Goal: Use online tool/utility: Use online tool/utility

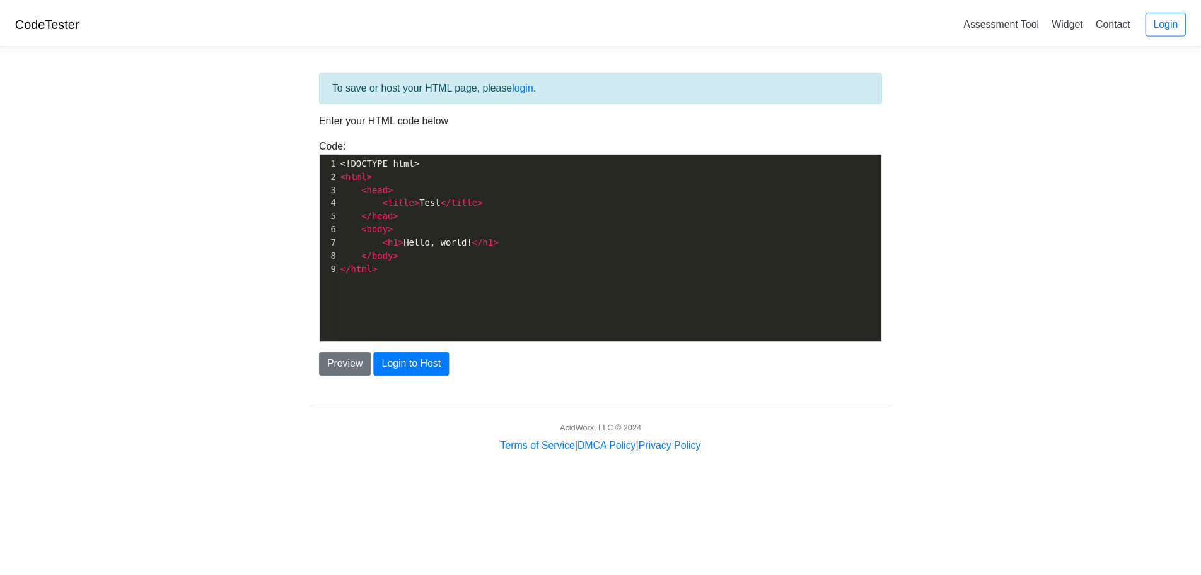
scroll to position [4, 0]
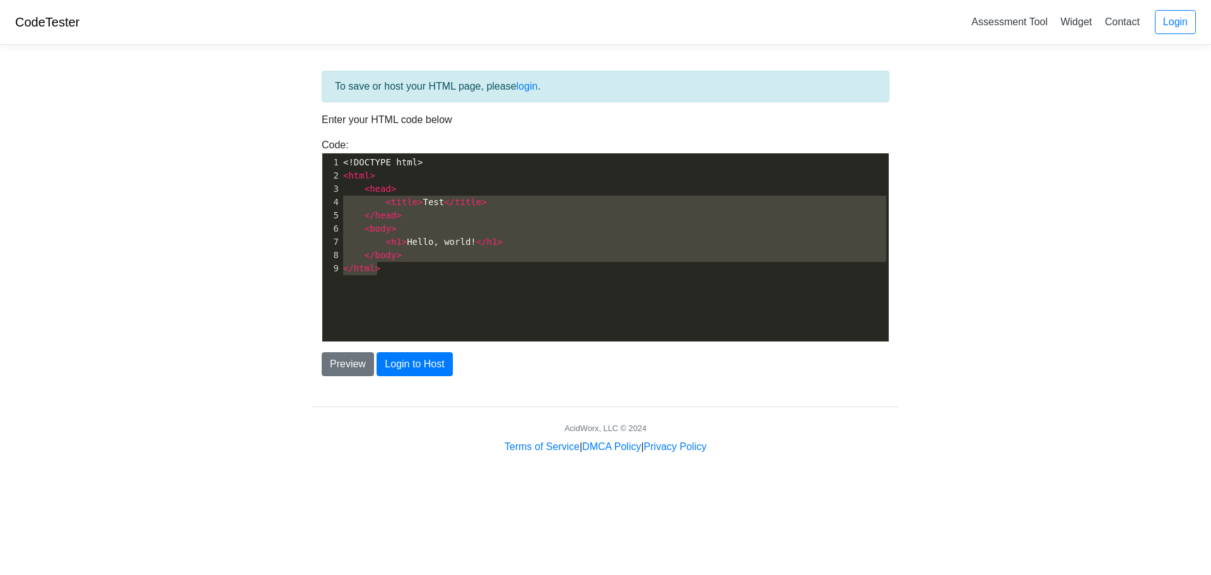
type textarea "<!DOCTYPE html> <html> <head> <title>Test</title> </head> <body> <h1>Hello, wor…"
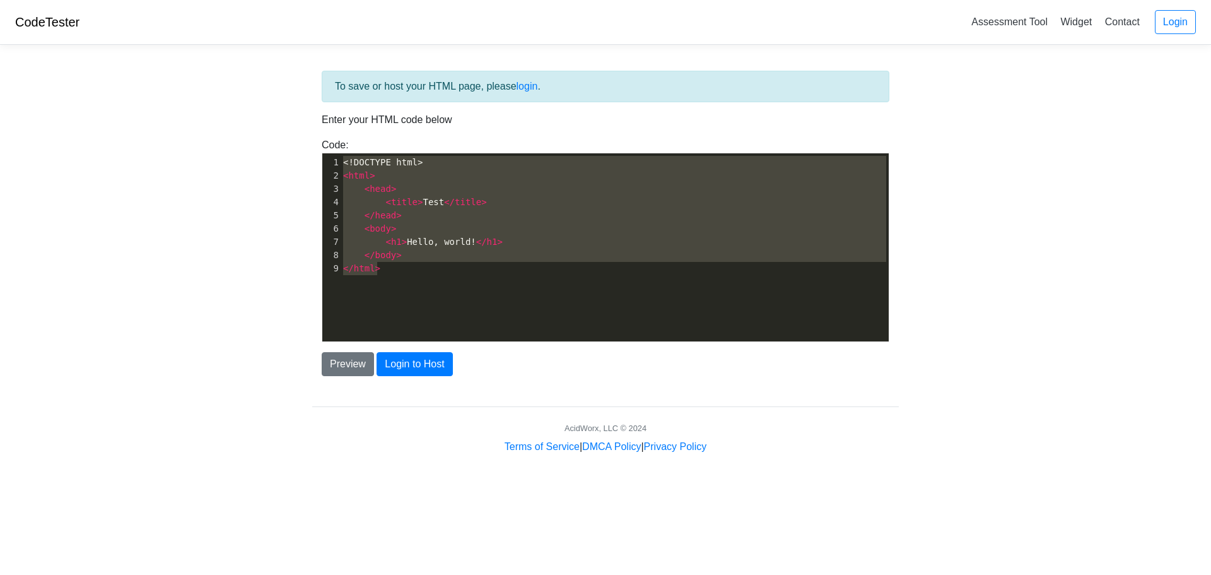
drag, startPoint x: 411, startPoint y: 280, endPoint x: 314, endPoint y: 152, distance: 160.7
click at [314, 152] on div "Code: <!DOCTYPE html> <html> <head> <title>Test</title> </head> <body> <h1>Hell…" at bounding box center [605, 239] width 586 height 204
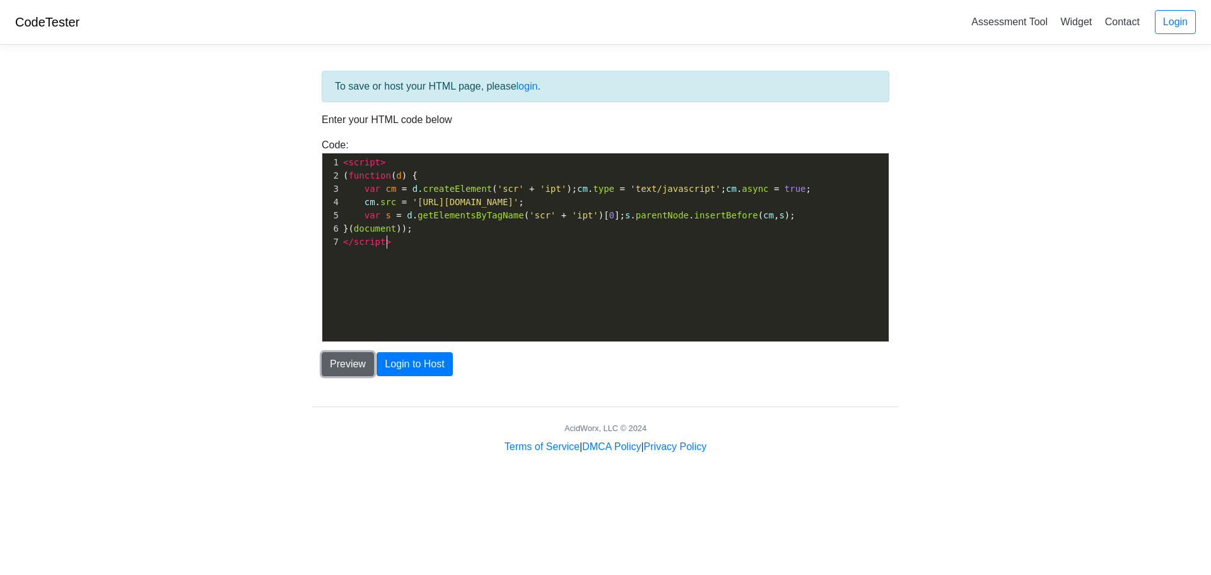
click at [355, 359] on button "Preview" at bounding box center [348, 364] width 52 height 24
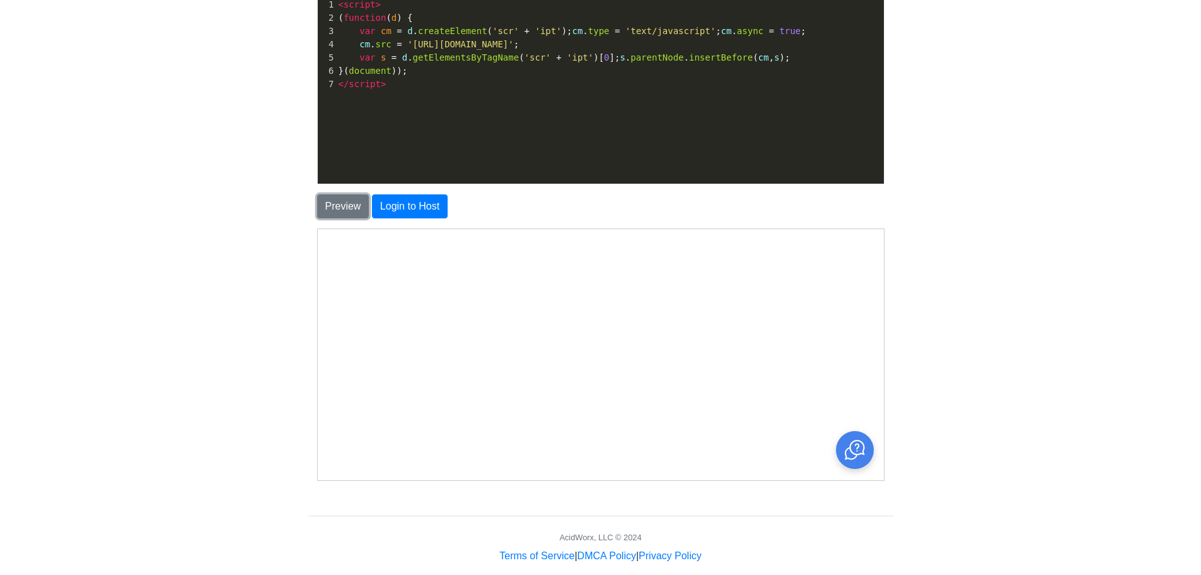
scroll to position [176, 0]
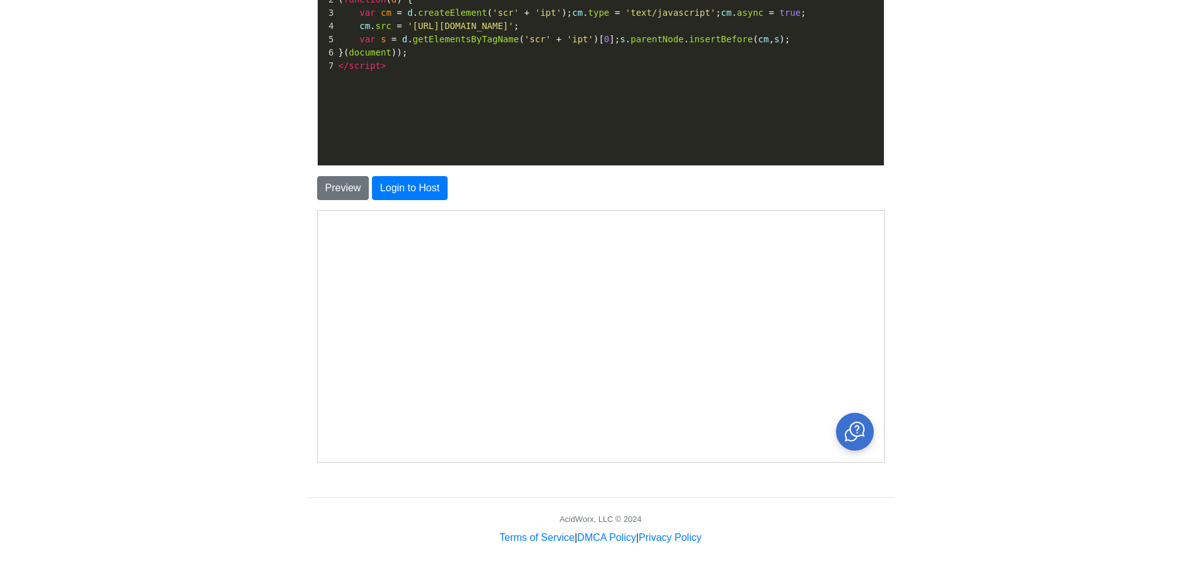
click at [854, 433] on icon "Close chat" at bounding box center [854, 430] width 13 height 7
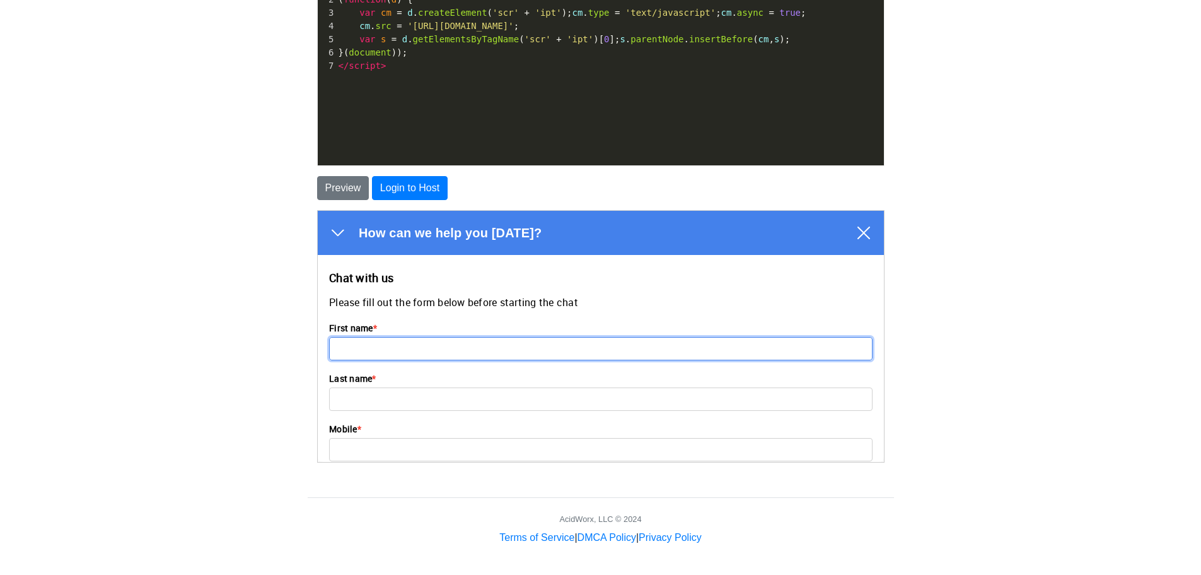
click at [427, 344] on input "First name *" at bounding box center [600, 347] width 544 height 23
type input "[PERSON_NAME]"
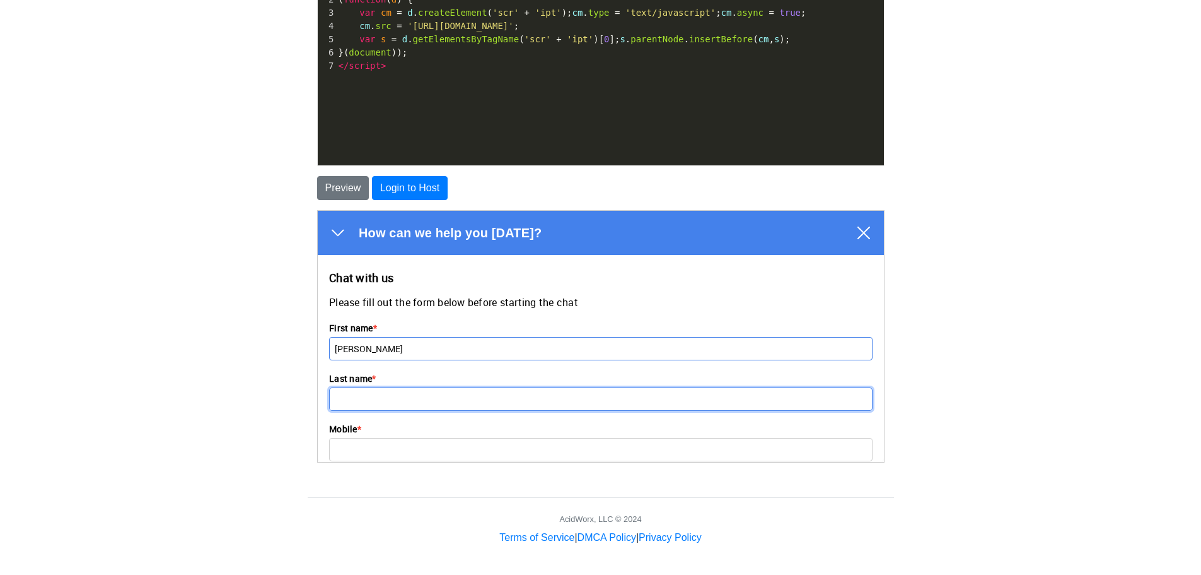
type input "Blachek"
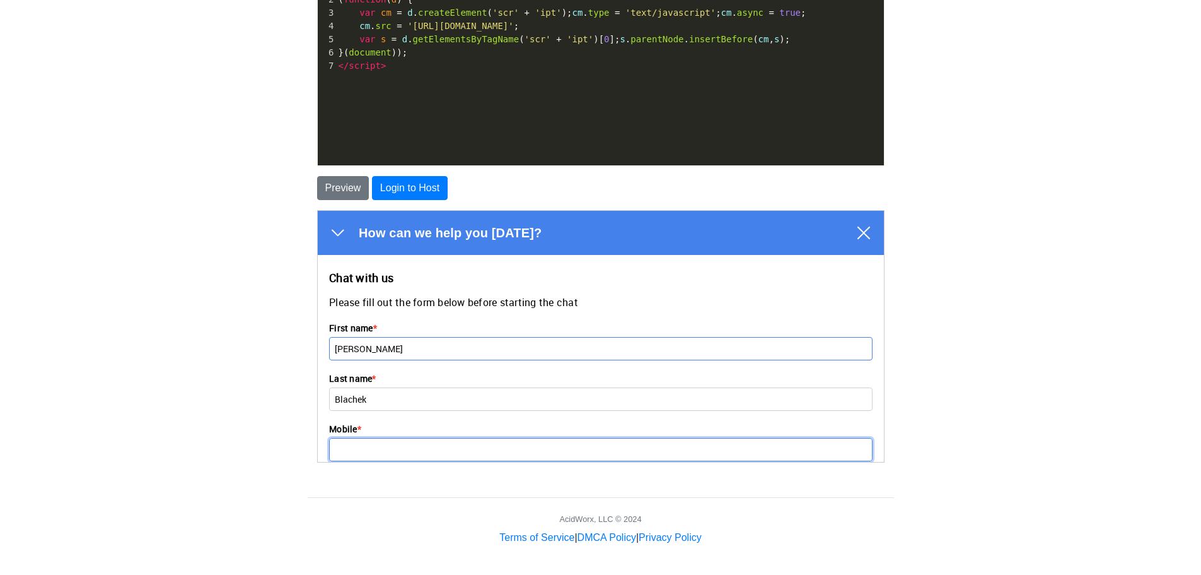
type input "4103822455"
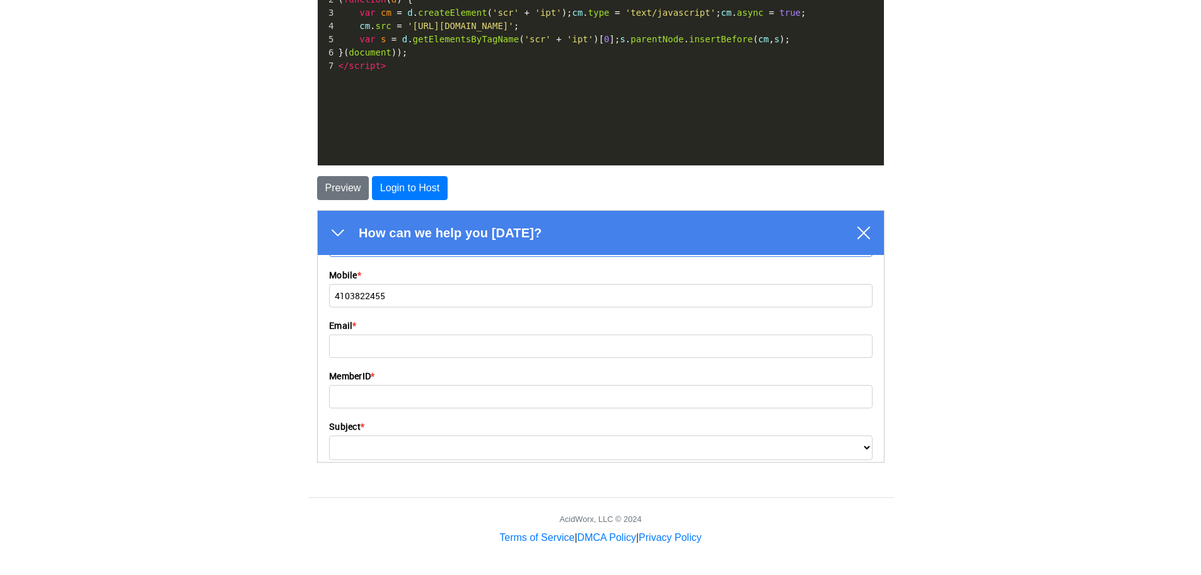
scroll to position [189, 0]
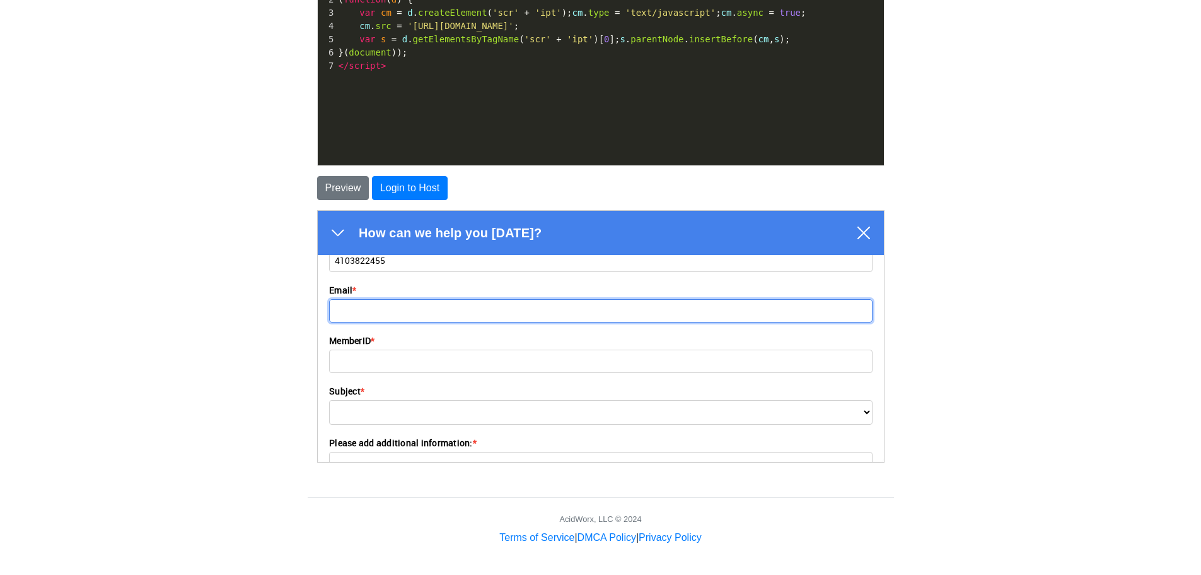
click at [404, 313] on input "Email *" at bounding box center [600, 309] width 544 height 23
type input "[EMAIL_ADDRESS][DOMAIN_NAME]"
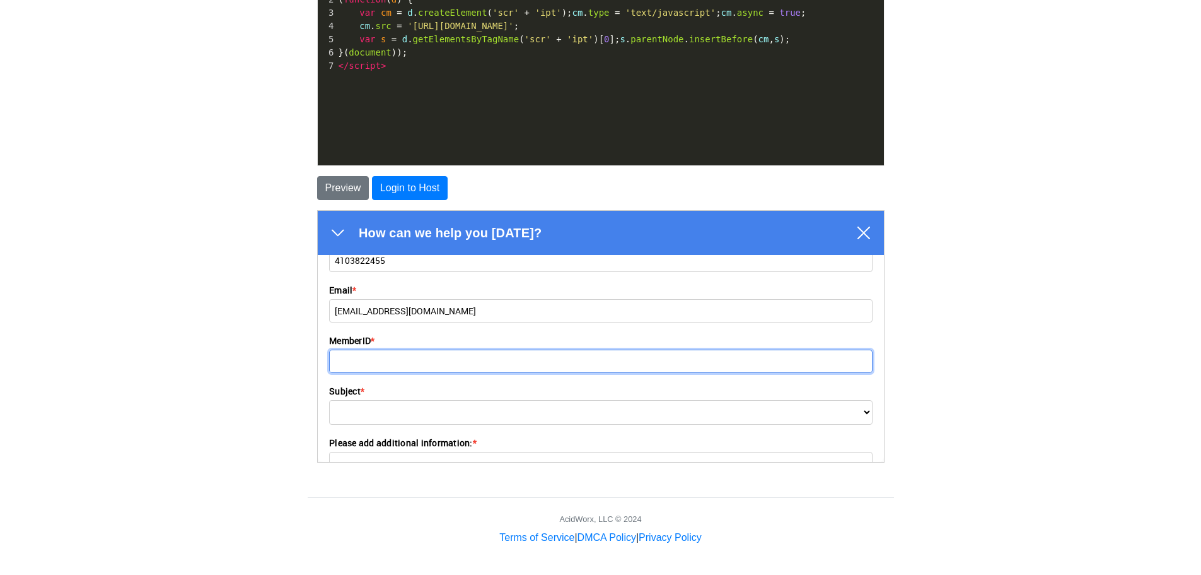
click at [387, 356] on input "MemberID *" at bounding box center [600, 360] width 544 height 23
type input "869438"
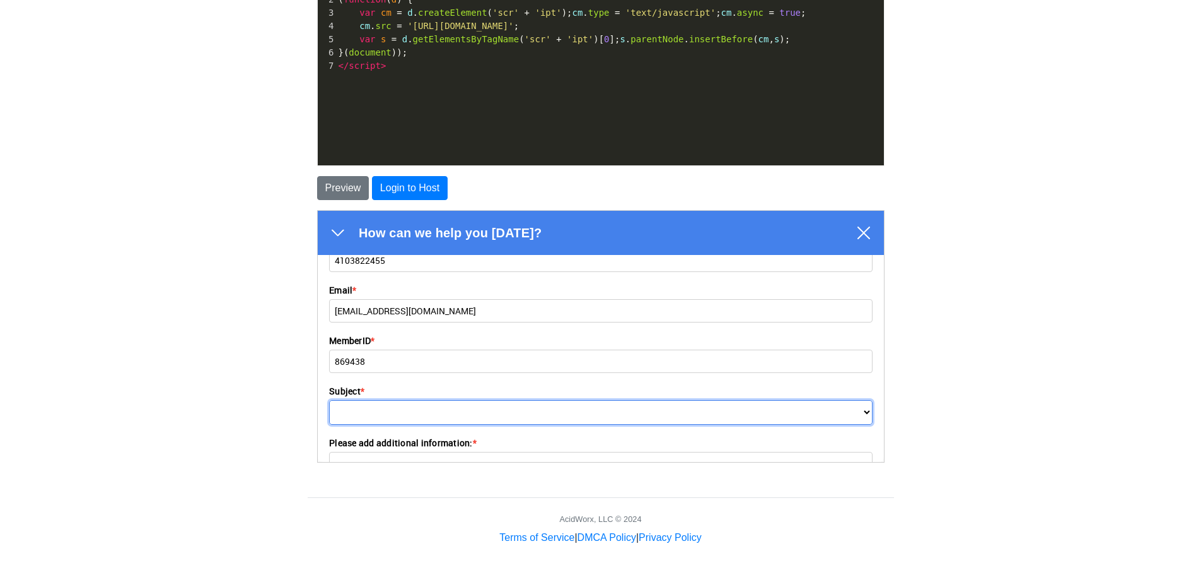
click at [408, 400] on select "Update Contact Information (Address, Phone, Email) or Password reset Join, Rene…" at bounding box center [600, 411] width 544 height 25
select select "689ce94a2a3f3b0008a75550"
click at [328, 399] on select "Update Contact Information (Address, Phone, Email) or Password reset Join, Rene…" at bounding box center [600, 411] width 544 height 25
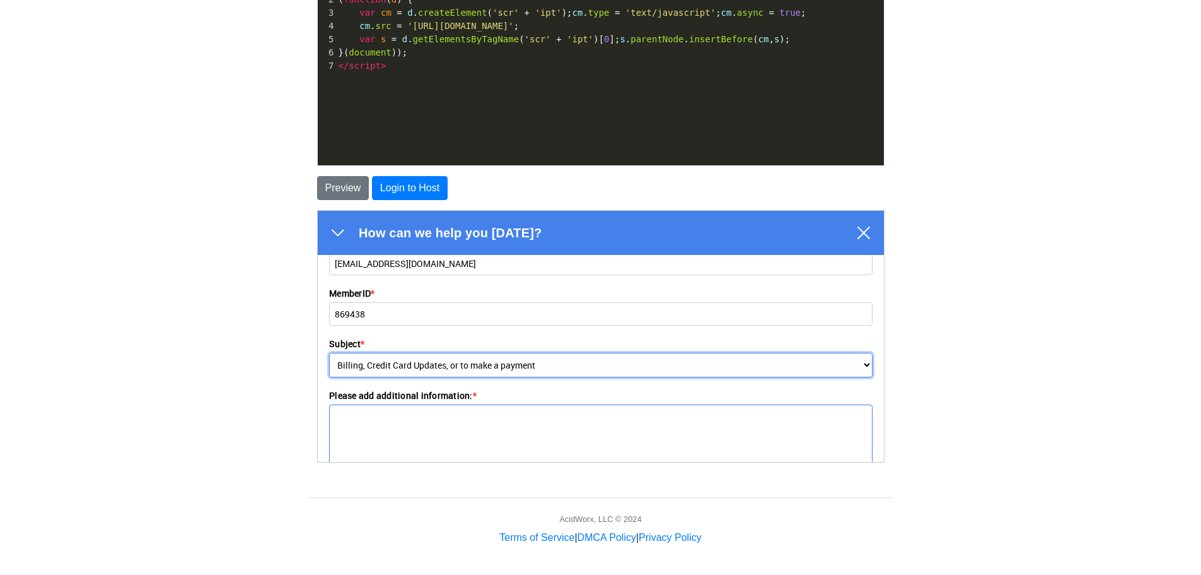
scroll to position [298, 0]
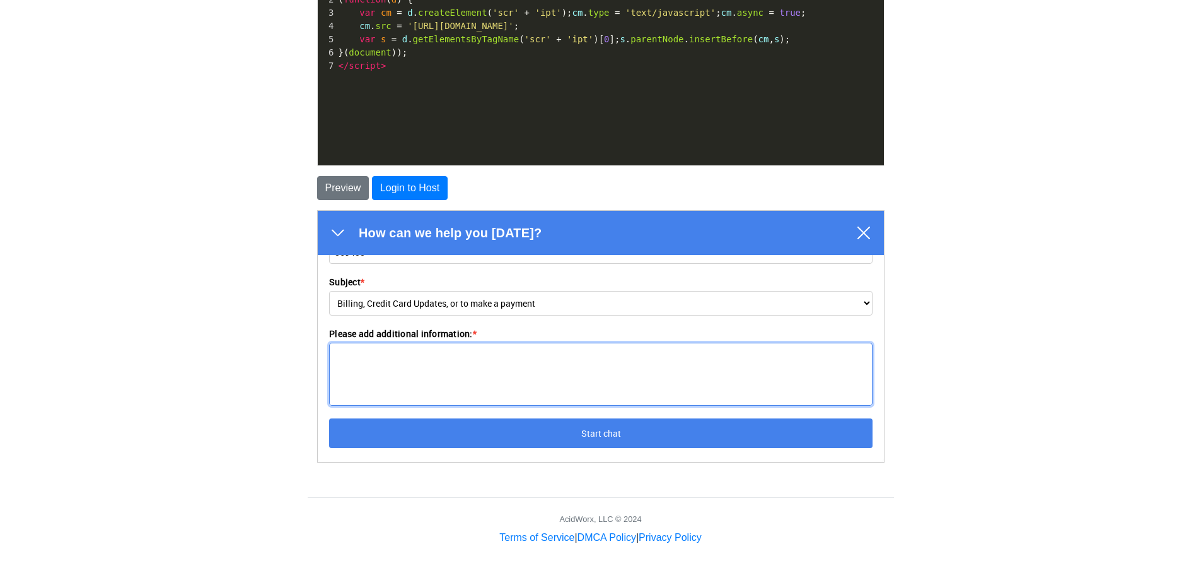
click at [399, 361] on textarea "Please add additional information: *" at bounding box center [600, 373] width 544 height 63
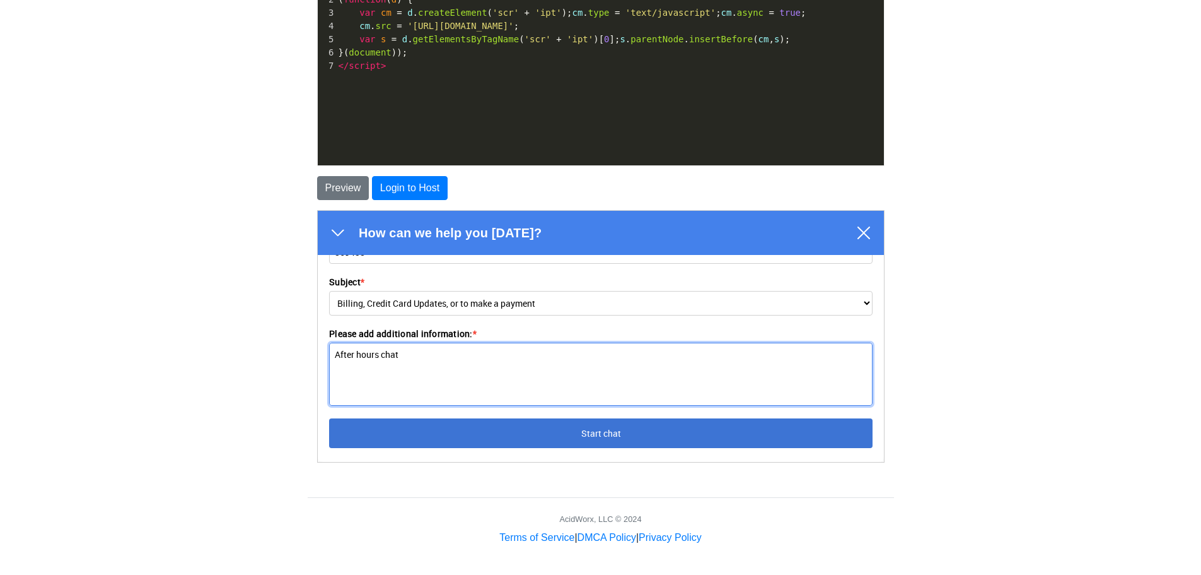
type textarea "After hours chat"
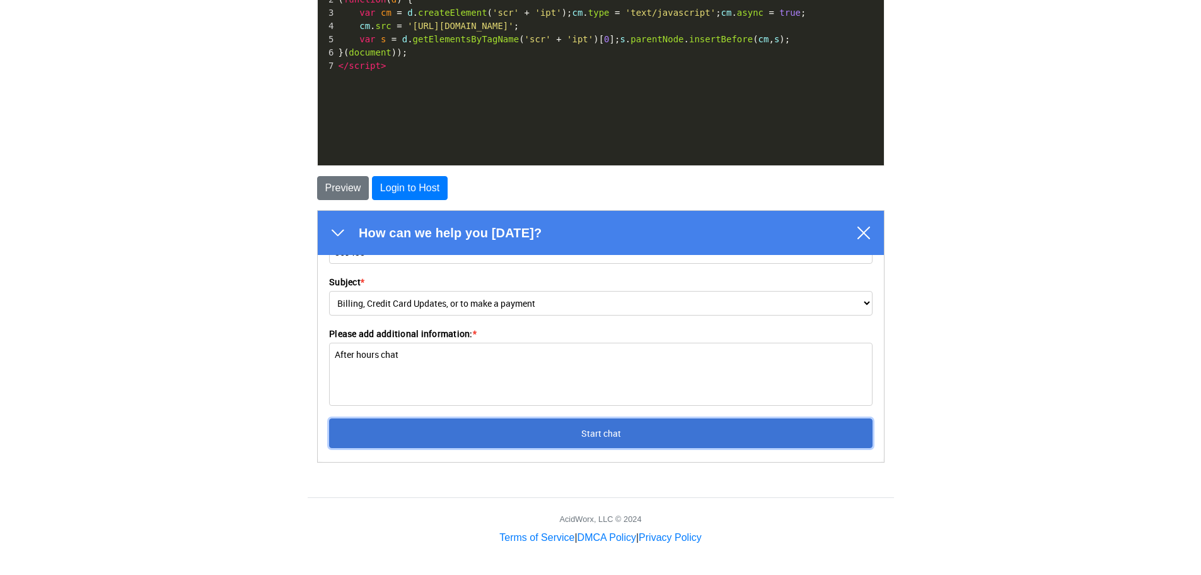
click at [526, 438] on button "Start chat" at bounding box center [600, 432] width 544 height 30
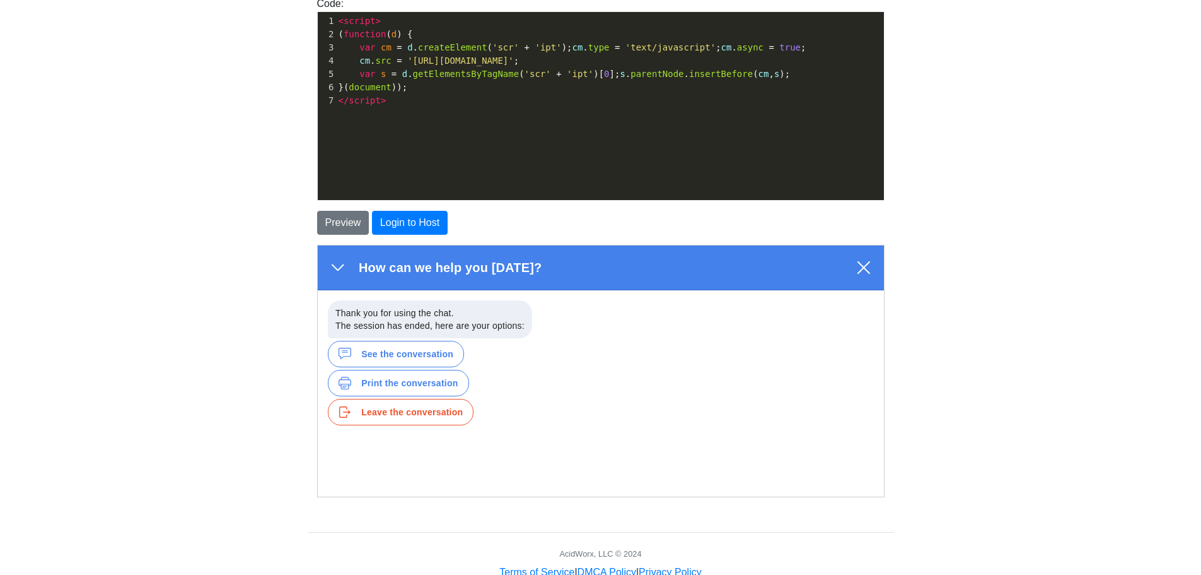
scroll to position [113, 0]
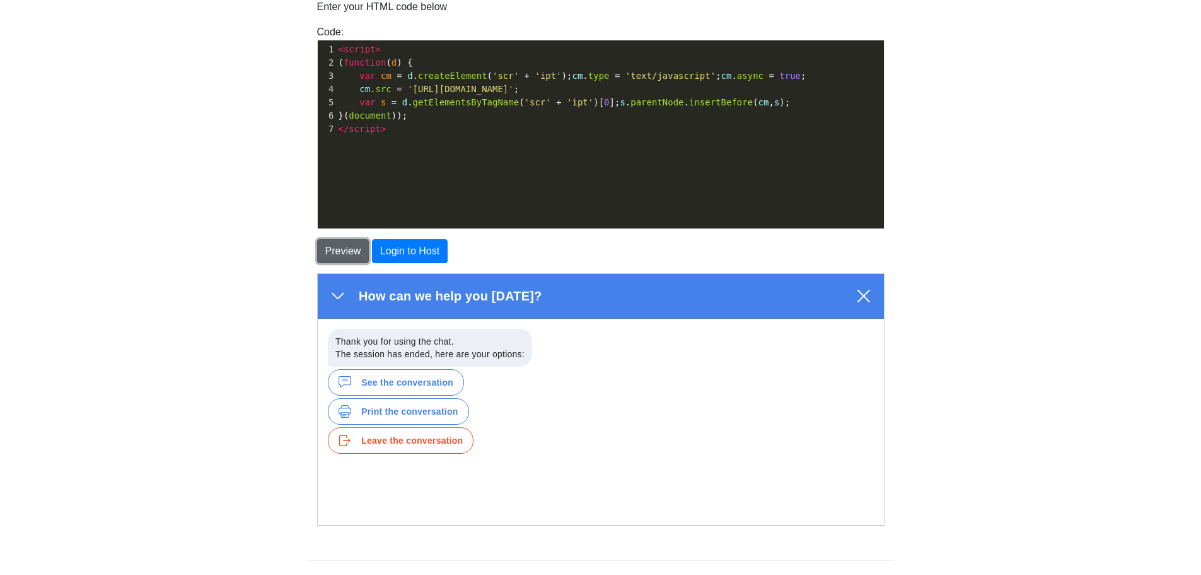
click at [335, 242] on button "Preview" at bounding box center [343, 251] width 52 height 24
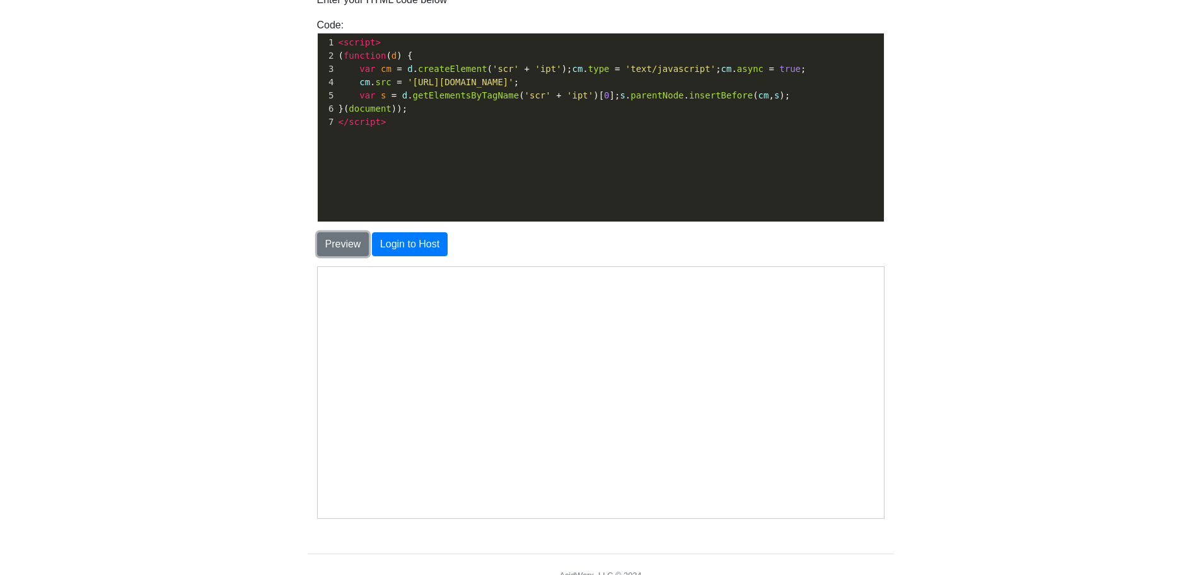
scroll to position [176, 0]
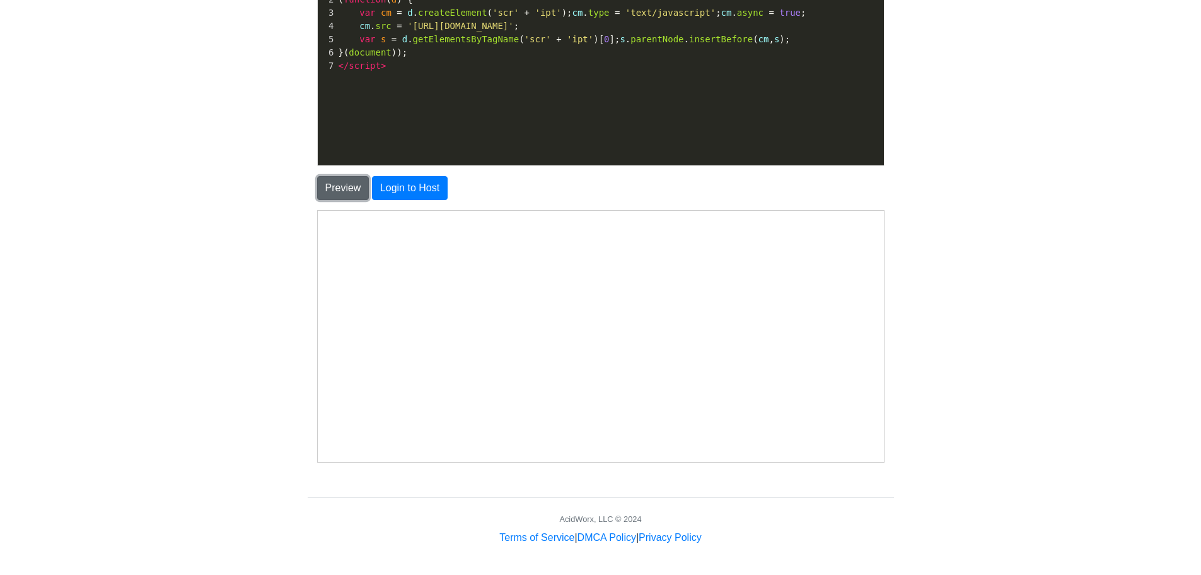
click at [341, 185] on button "Preview" at bounding box center [343, 188] width 52 height 24
click at [860, 426] on icon "Close chat" at bounding box center [854, 430] width 13 height 13
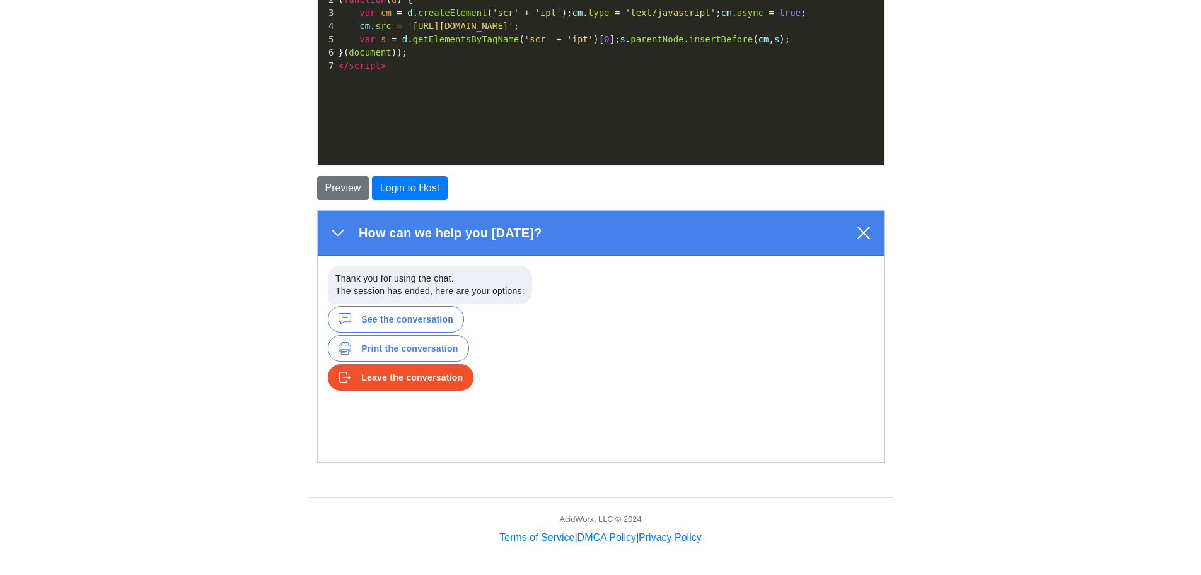
click at [424, 364] on div "Leave the conversation" at bounding box center [400, 376] width 146 height 26
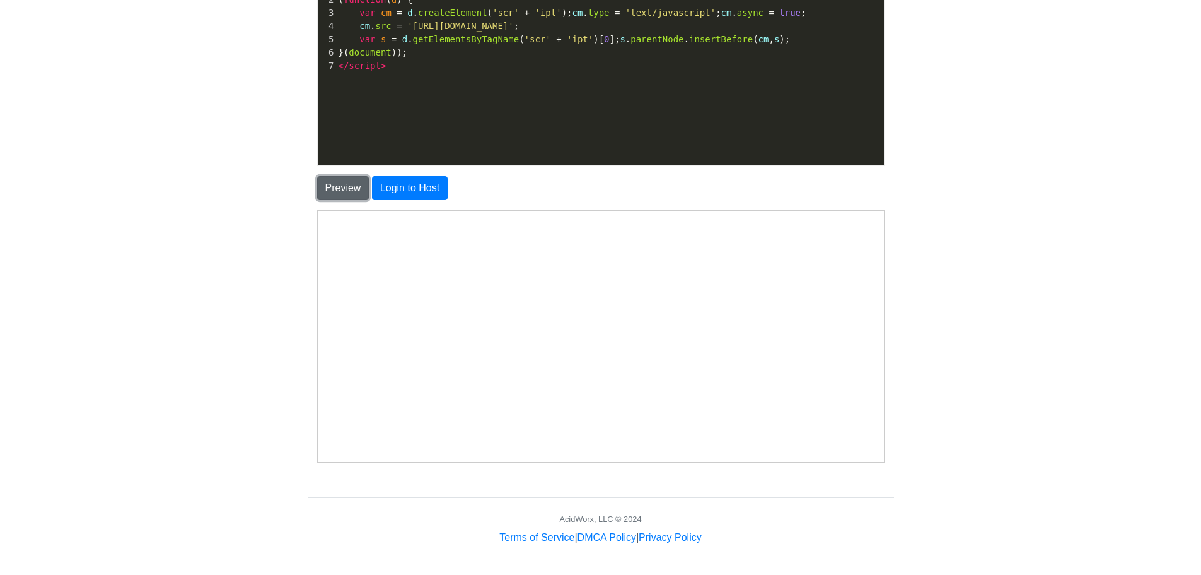
click at [347, 185] on button "Preview" at bounding box center [343, 188] width 52 height 24
click at [852, 428] on icon "Close chat" at bounding box center [854, 430] width 13 height 13
click at [852, 439] on icon "Open chat" at bounding box center [854, 431] width 20 height 20
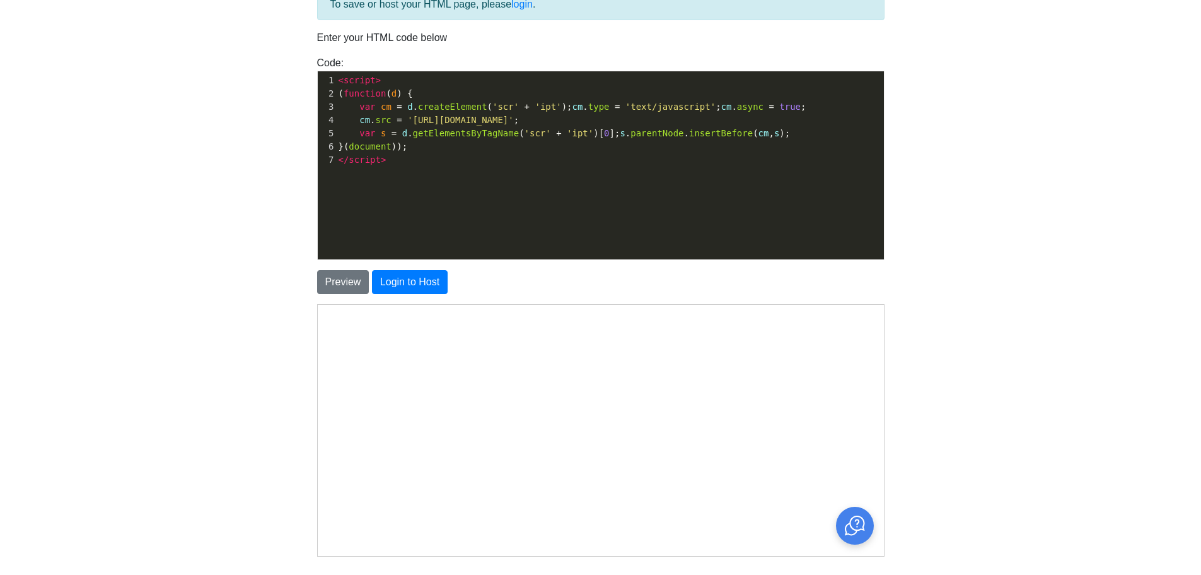
scroll to position [0, 0]
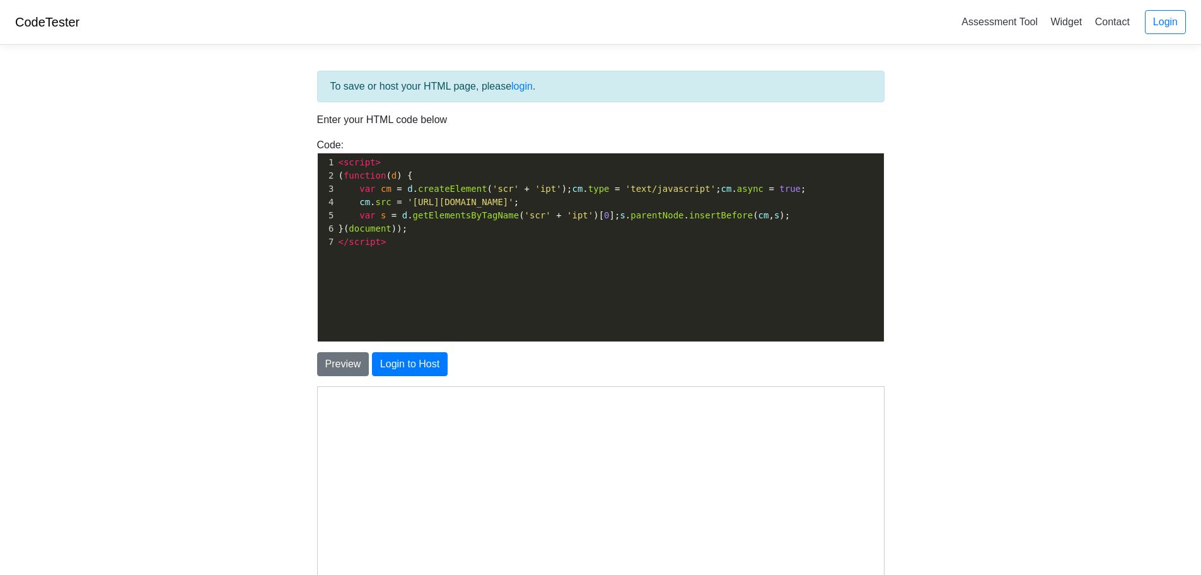
drag, startPoint x: 434, startPoint y: 252, endPoint x: 417, endPoint y: 248, distance: 17.0
click at [433, 252] on div "x 1 < script > 2 ( function ( d ) { 3 var cm = d . createElement ( 'scr' + 'ipt…" at bounding box center [610, 256] width 585 height 207
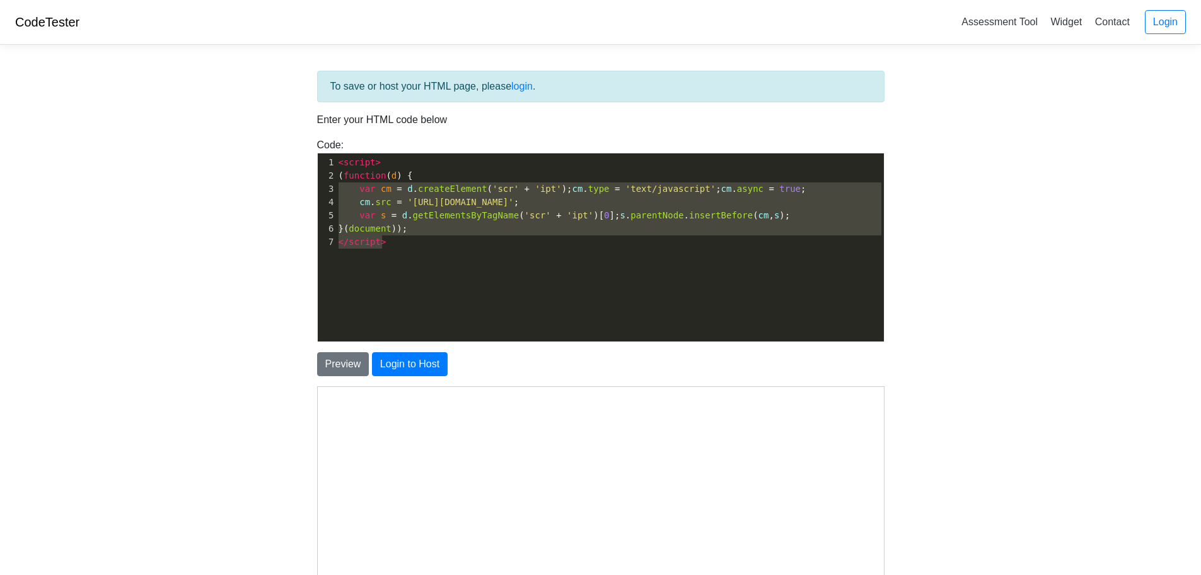
type textarea "<script> (function(d) { var cm = d.createElement('scr' + 'ipt'); cm.type = 'tex…"
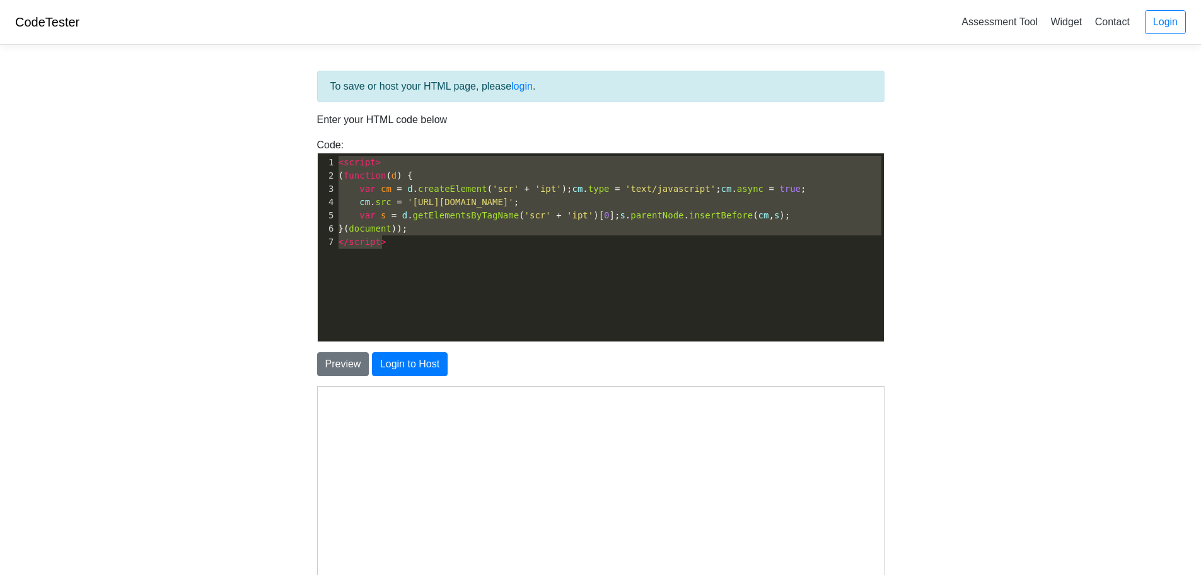
drag, startPoint x: 419, startPoint y: 245, endPoint x: 301, endPoint y: 162, distance: 143.5
click at [301, 162] on div "To save or host your HTML page, please login . Enter your HTML code below Code:…" at bounding box center [600, 388] width 605 height 666
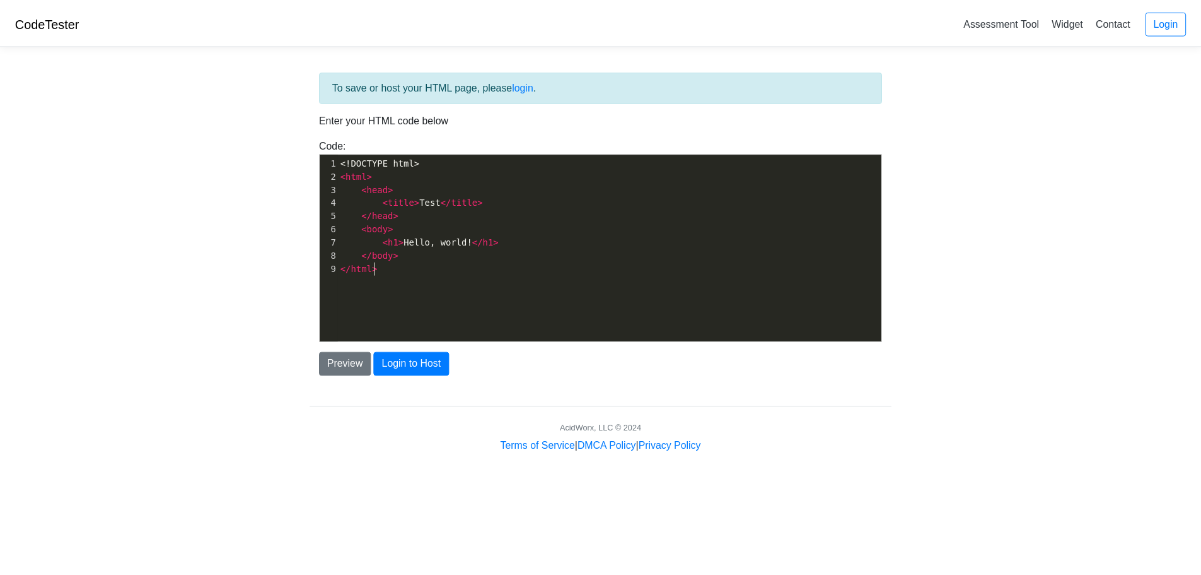
scroll to position [4, 0]
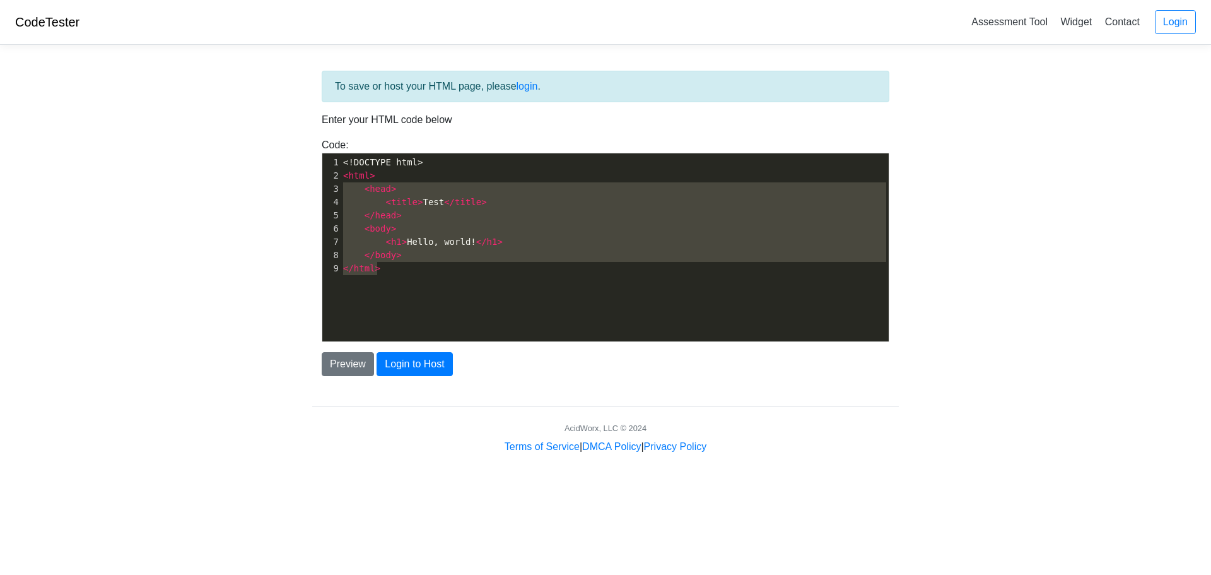
type textarea "<!DOCTYPE html> <html> <head> <title>Test</title> </head> <body> <h1>Hello, wor…"
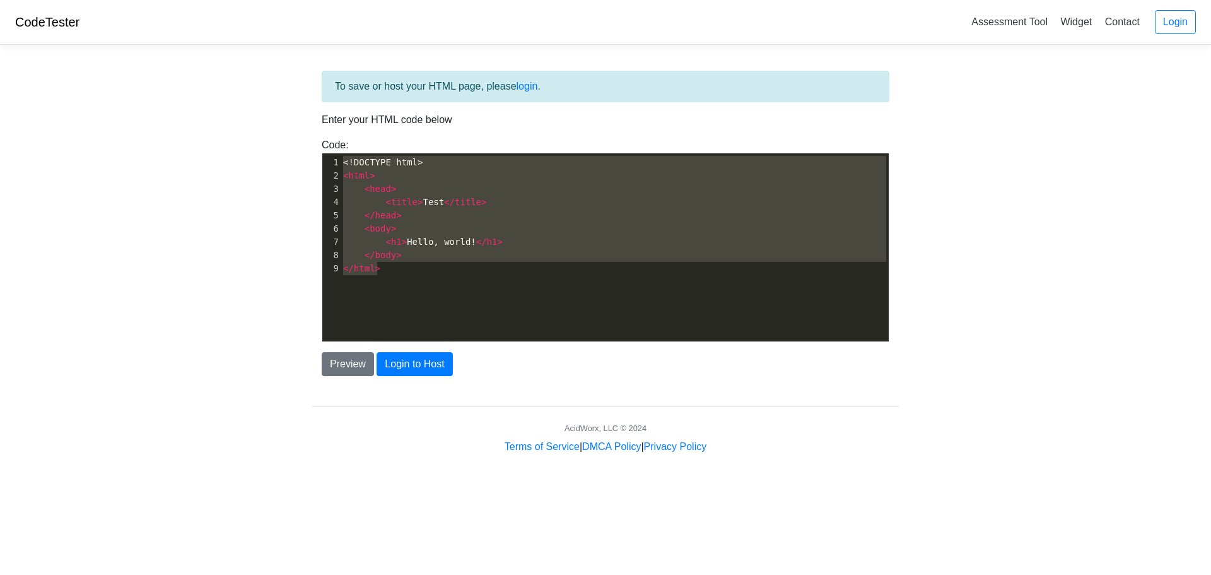
drag, startPoint x: 417, startPoint y: 298, endPoint x: 280, endPoint y: 125, distance: 220.8
click at [280, 125] on body "CodeTester Assessment Tool Widget Contact Login To save or host your HTML page,…" at bounding box center [605, 227] width 1211 height 454
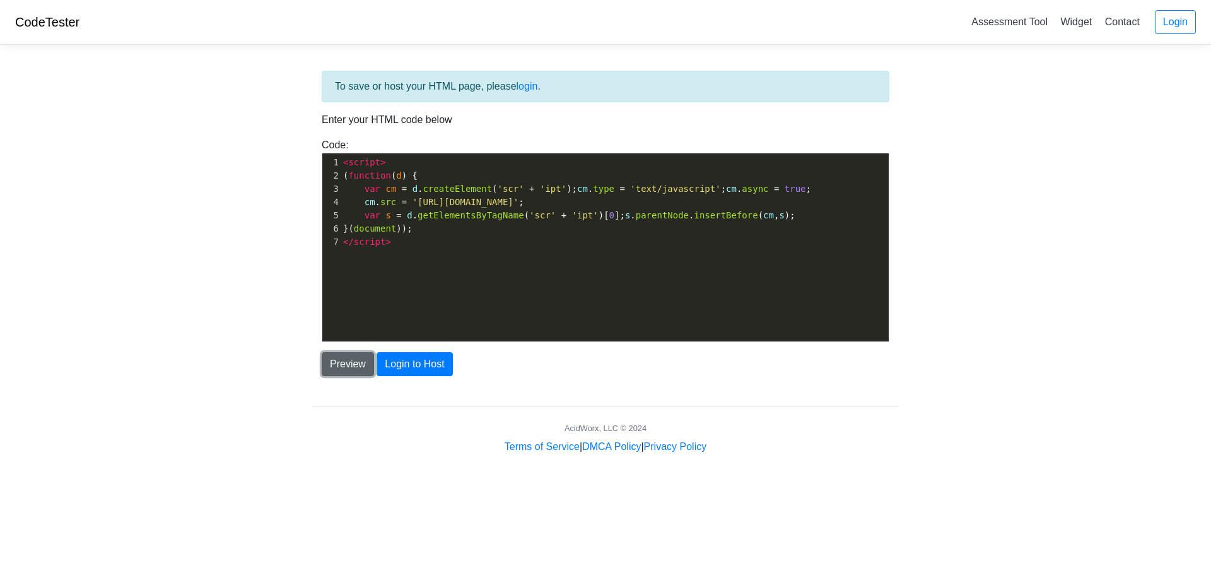
click at [349, 365] on button "Preview" at bounding box center [348, 364] width 52 height 24
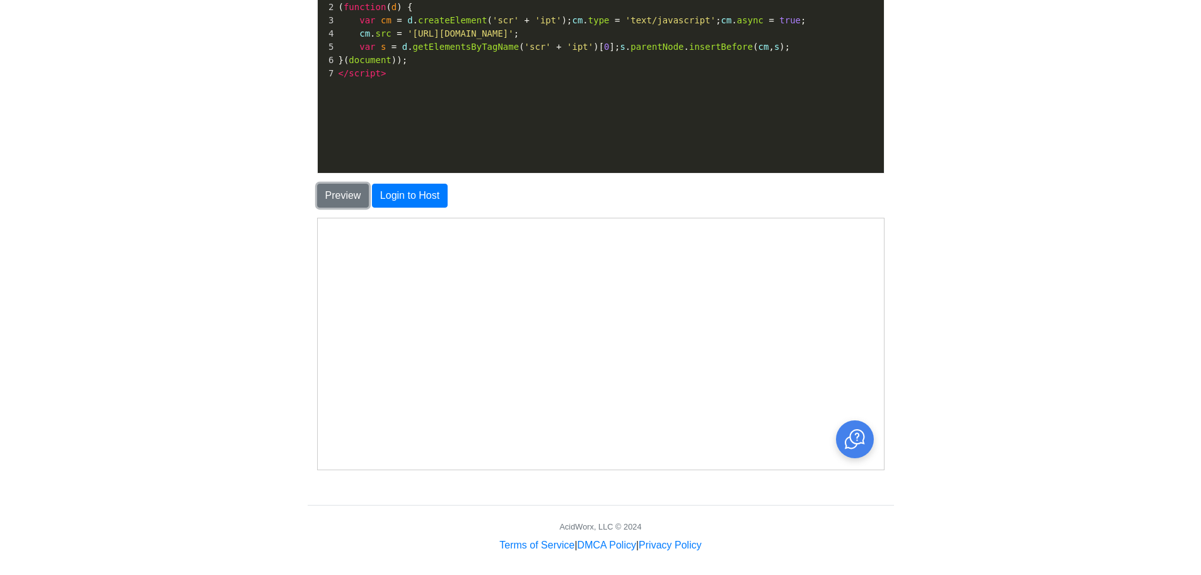
scroll to position [176, 0]
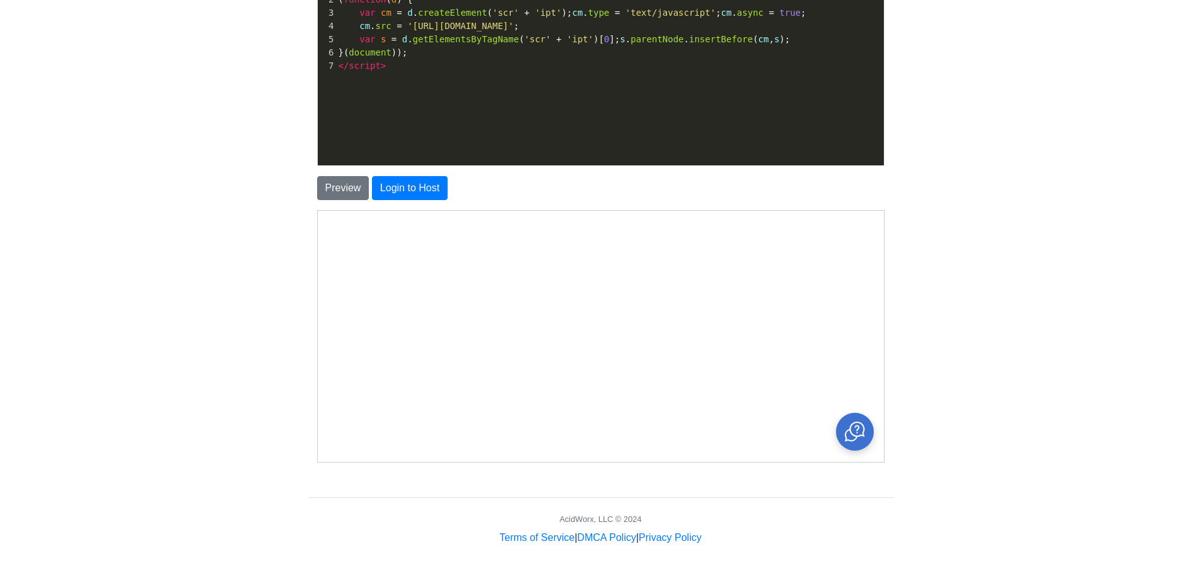
click at [847, 437] on icon "Open chat" at bounding box center [854, 431] width 20 height 20
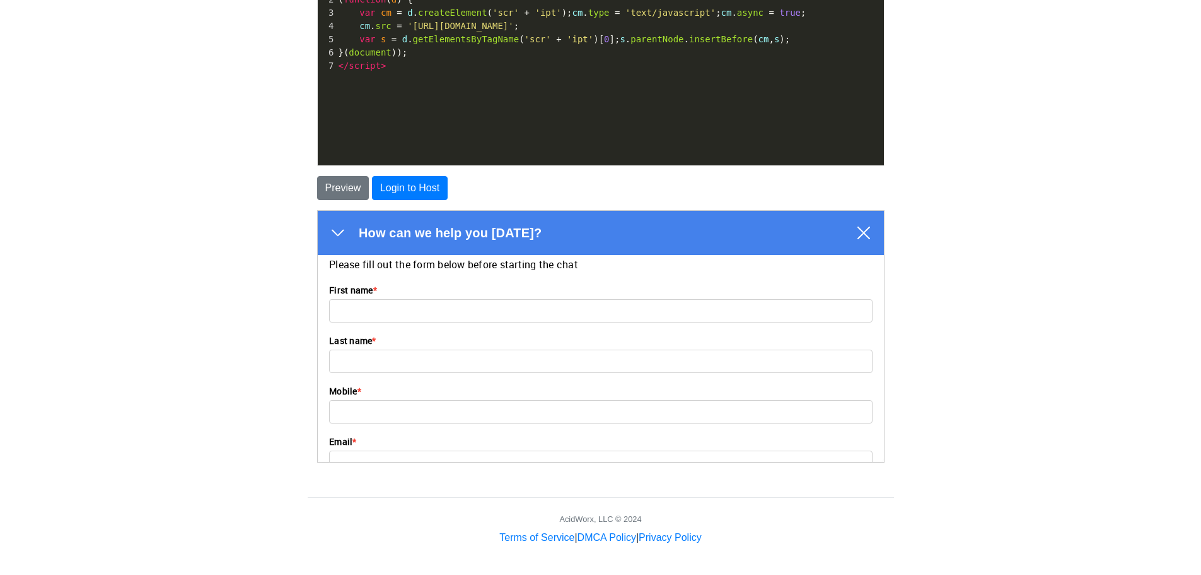
scroll to position [0, 0]
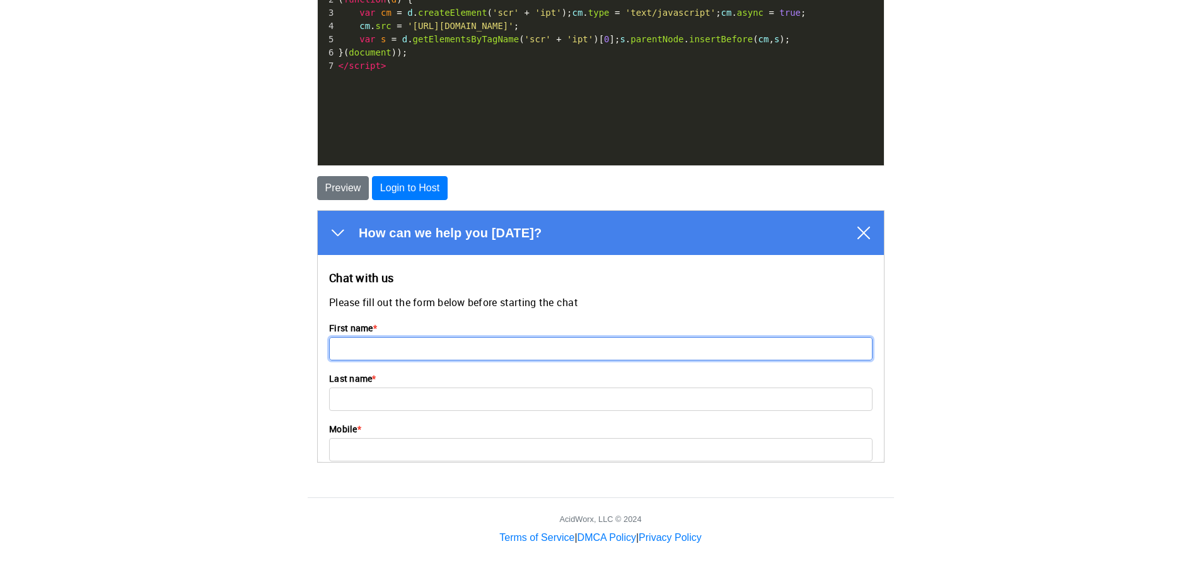
click at [423, 343] on input "First name *" at bounding box center [600, 347] width 544 height 23
type input "[PERSON_NAME]"
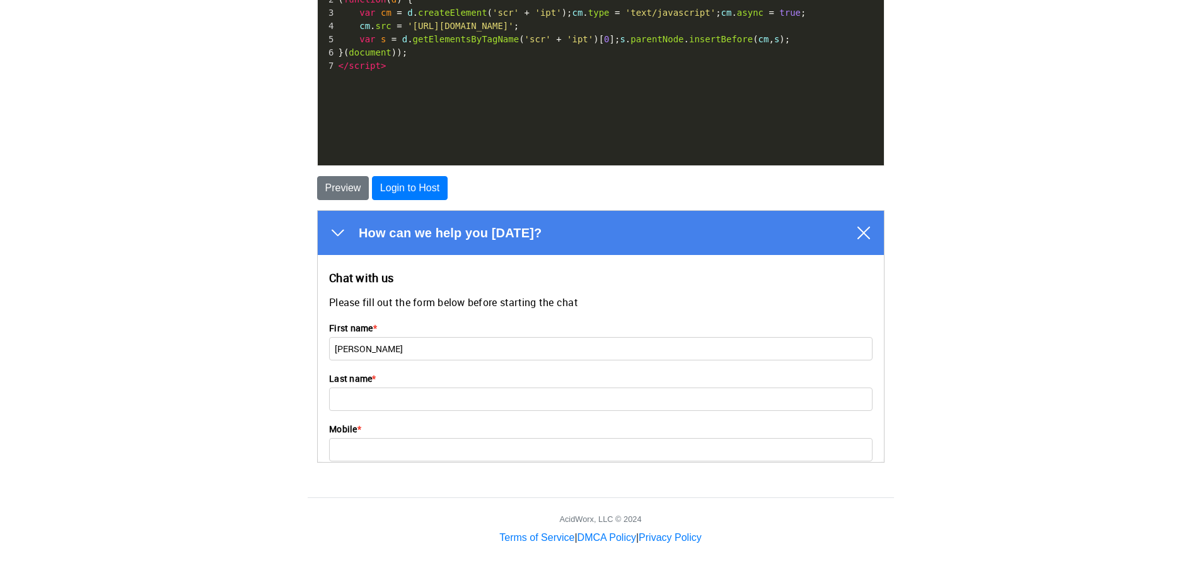
type input "Blachek"
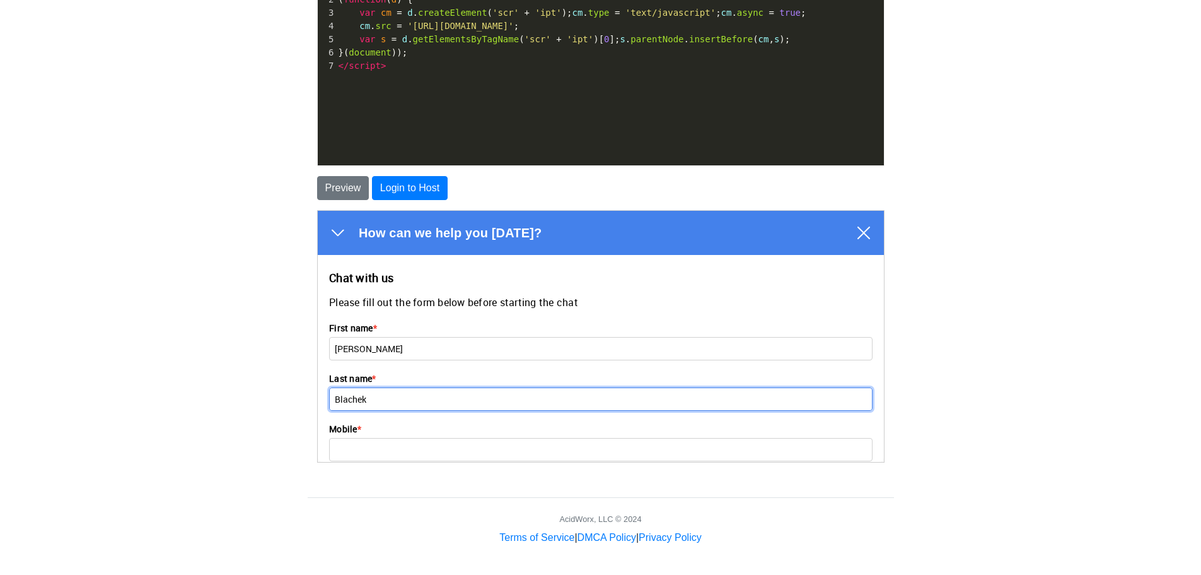
type input "4103822455"
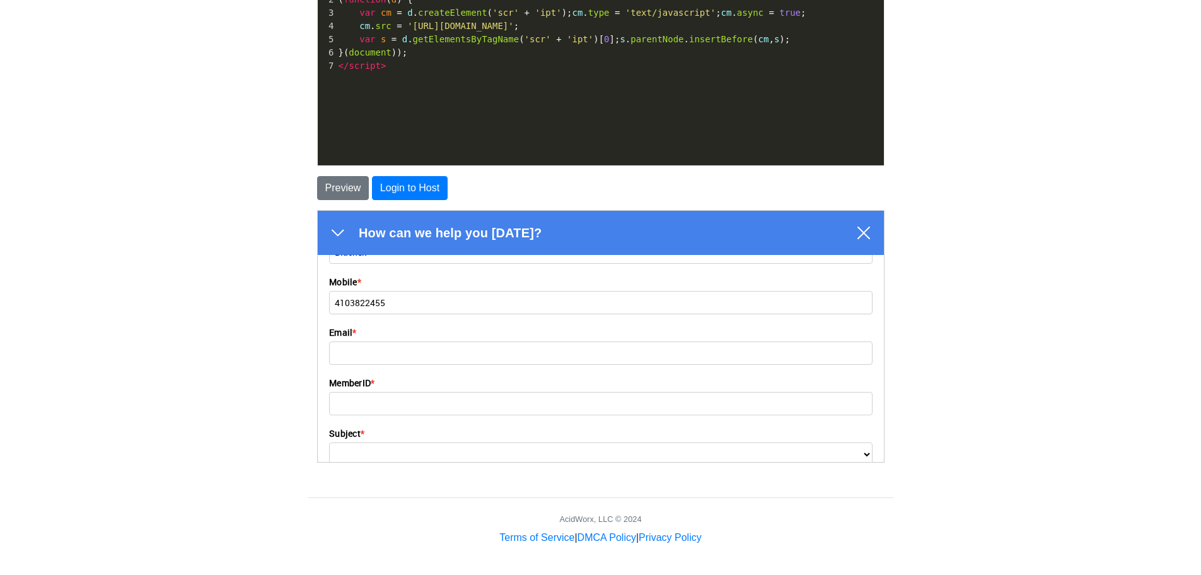
scroll to position [189, 0]
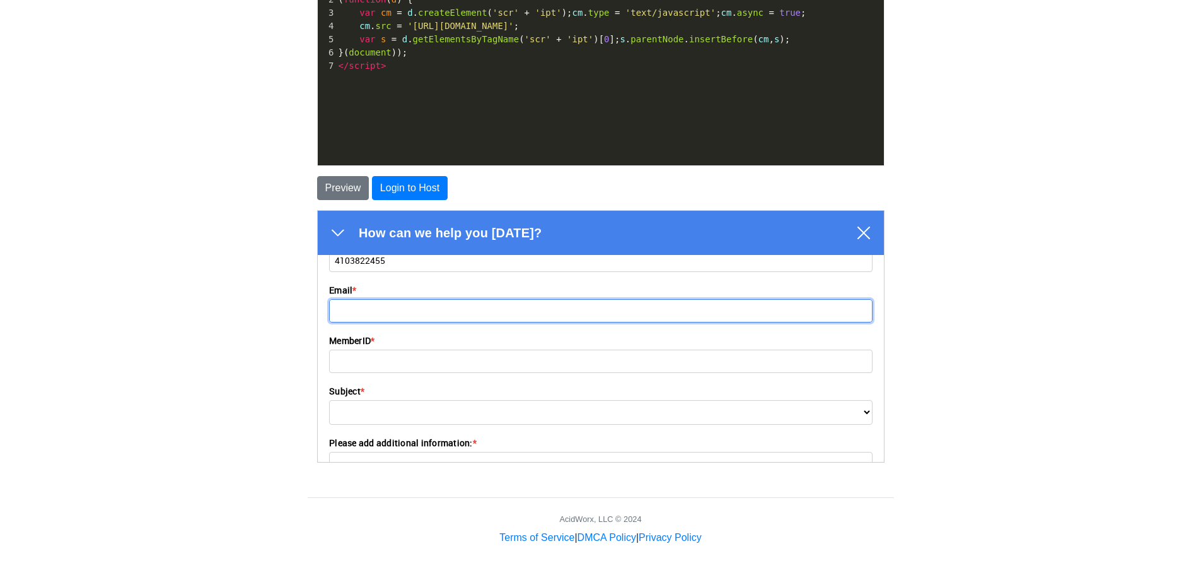
click at [382, 308] on input "Email *" at bounding box center [600, 309] width 544 height 23
type input "[EMAIL_ADDRESS][DOMAIN_NAME]"
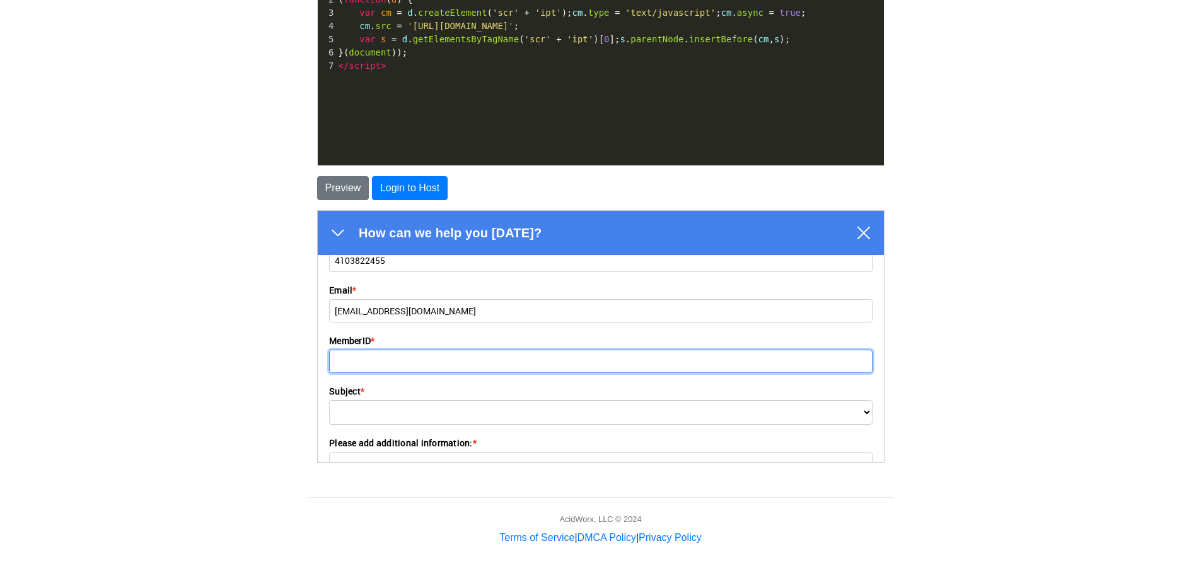
click at [378, 363] on input "MemberID *" at bounding box center [600, 360] width 544 height 23
type input "869438"
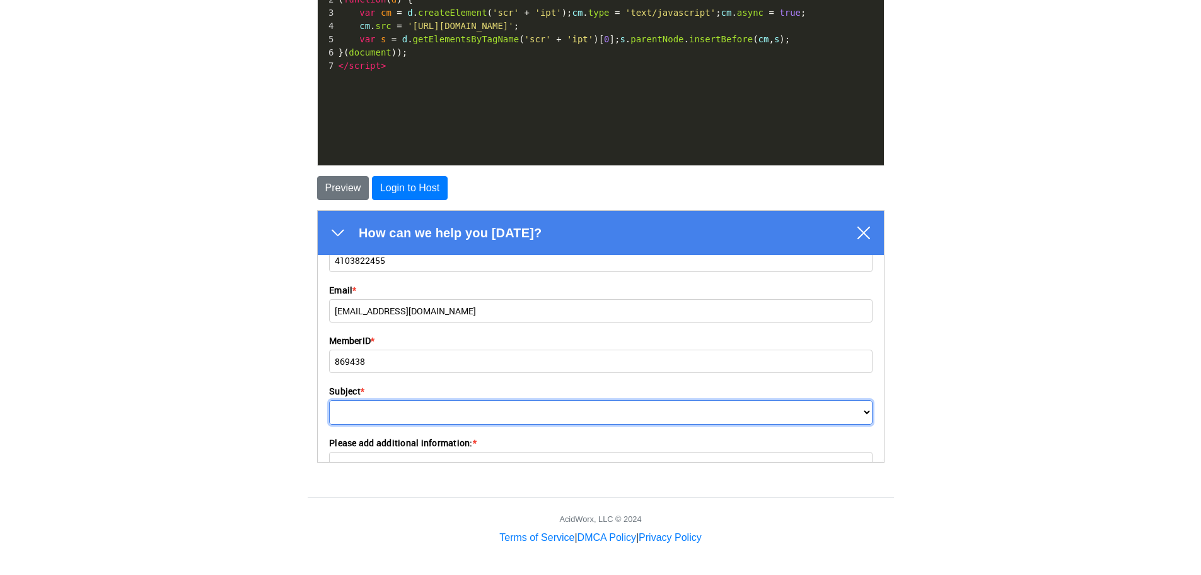
click at [394, 412] on select "Update Contact Information (Address, Phone, Email) or Password reset Join, Rene…" at bounding box center [600, 411] width 544 height 25
select select "689ce9282a3f3b0008a75549"
click at [328, 399] on select "Update Contact Information (Address, Phone, Email) or Password reset Join, Rene…" at bounding box center [600, 411] width 544 height 25
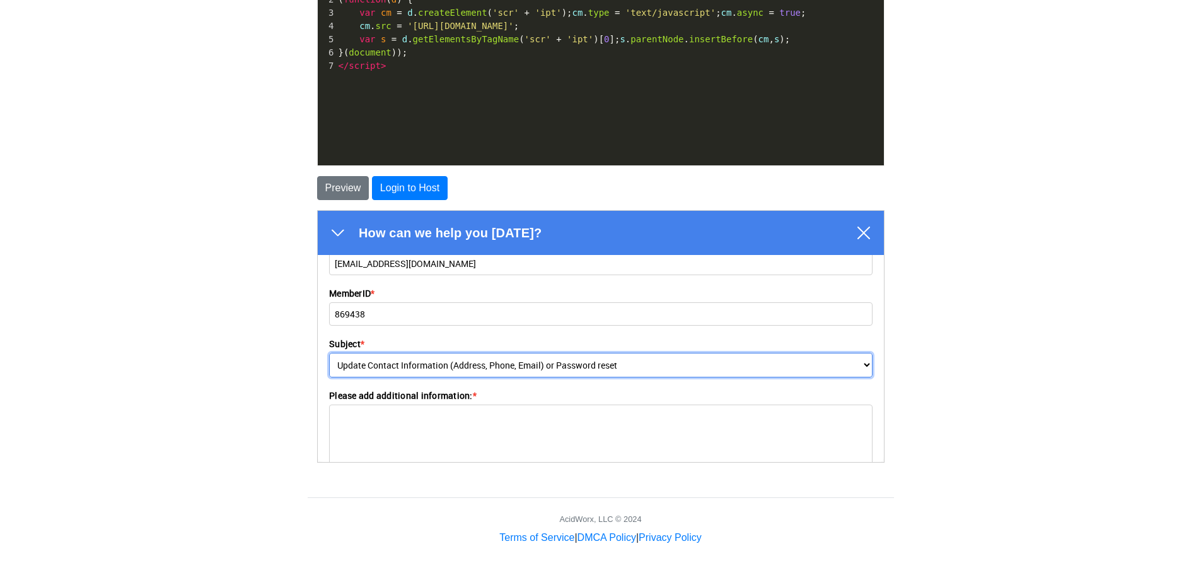
scroll to position [298, 0]
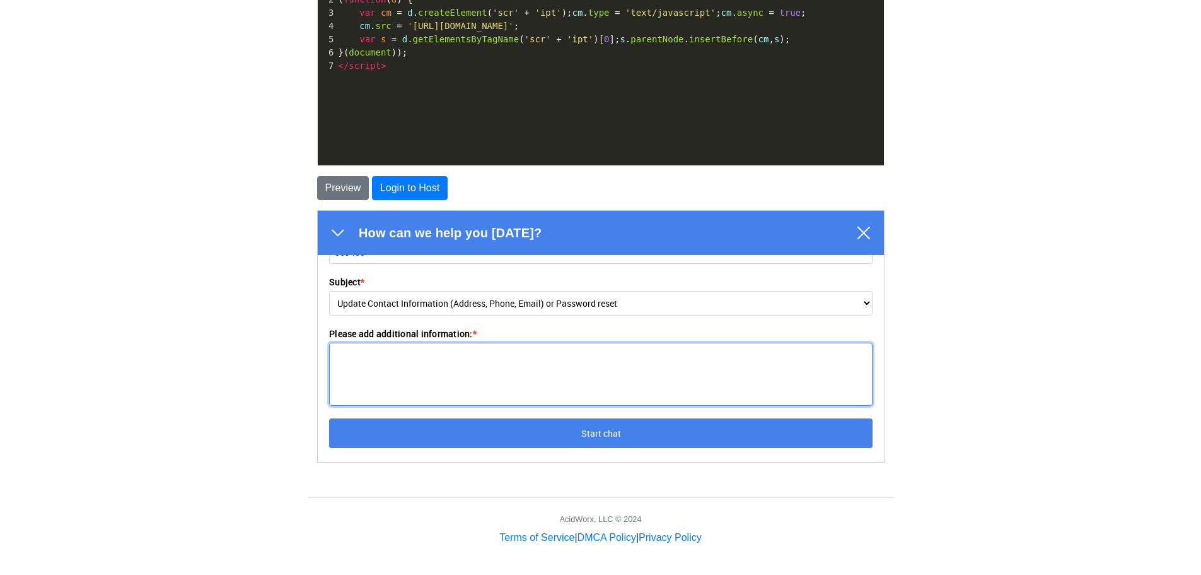
click at [436, 376] on textarea "Please add additional information: *" at bounding box center [600, 373] width 544 height 63
type textarea "j"
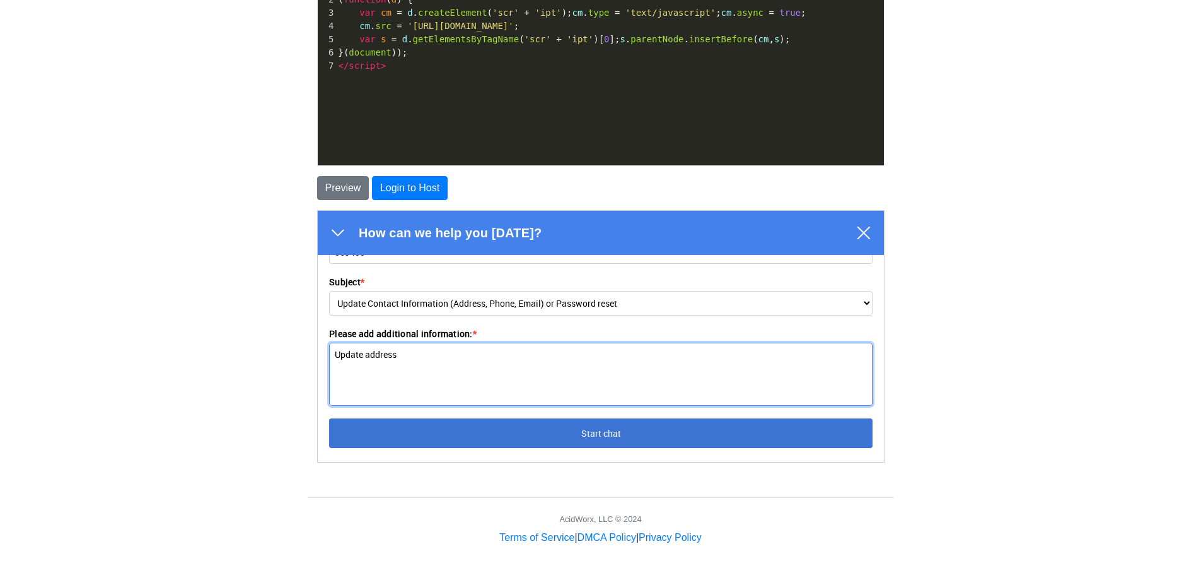
type textarea "Update address"
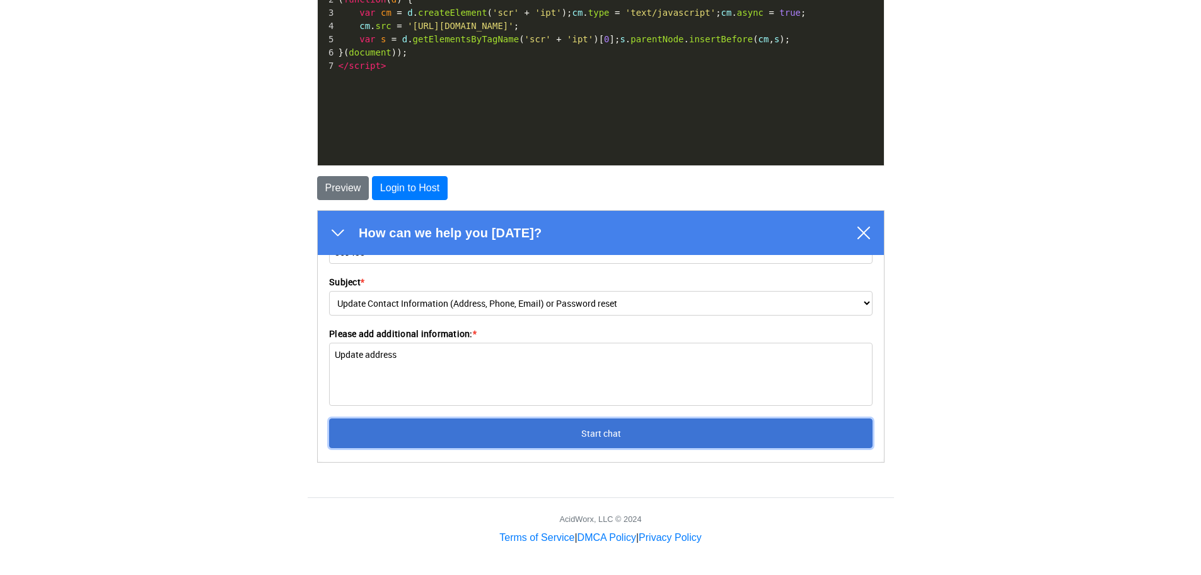
click at [540, 433] on button "Start chat" at bounding box center [600, 432] width 544 height 30
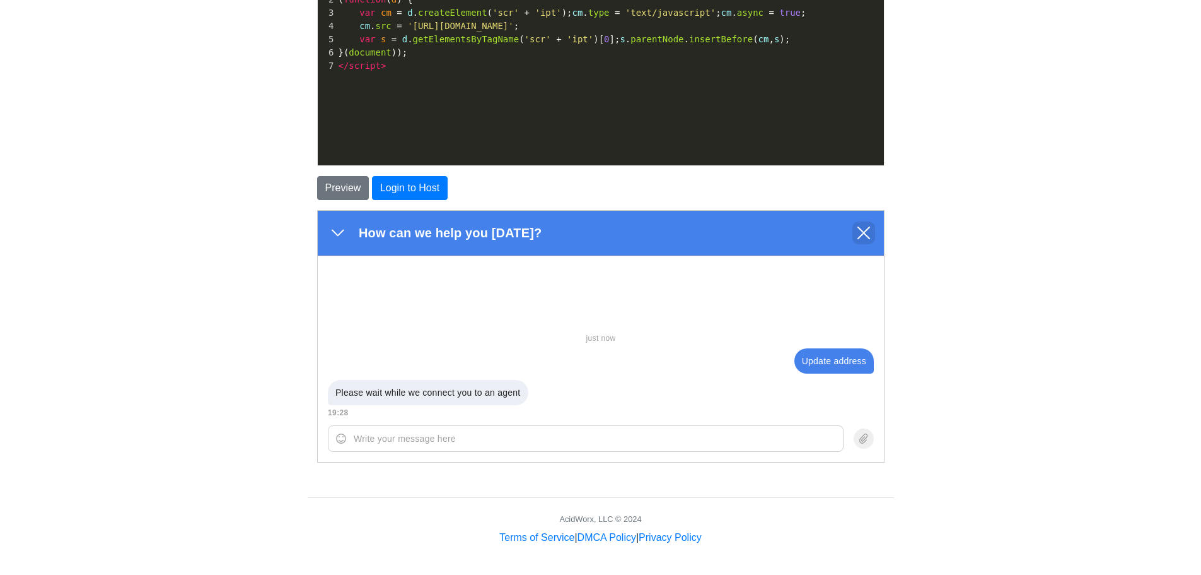
click at [864, 231] on icon "Exit chat" at bounding box center [862, 232] width 13 height 13
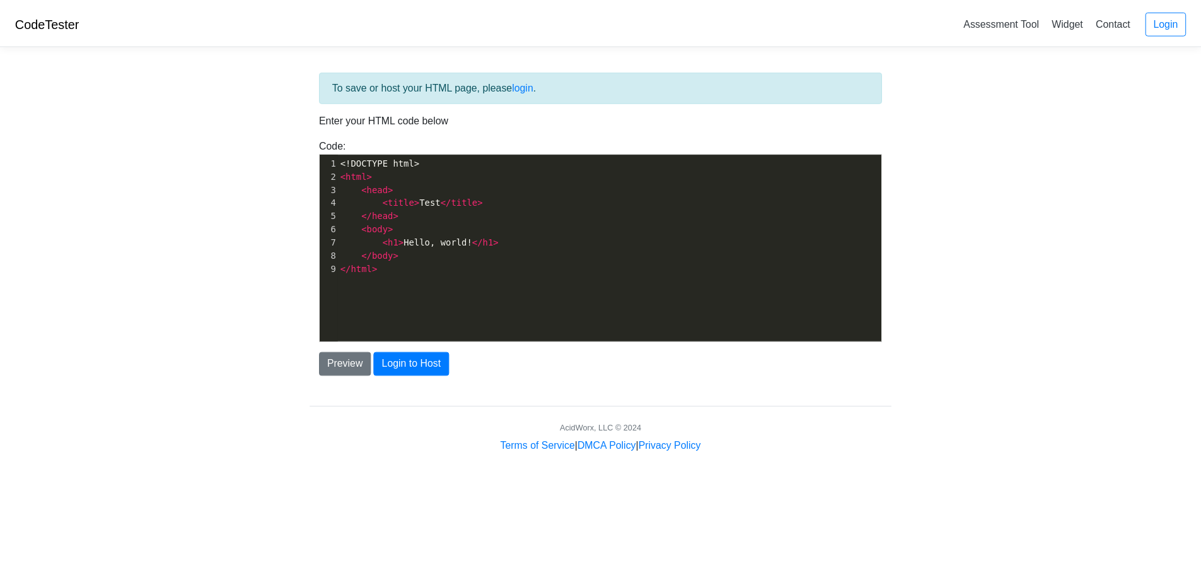
scroll to position [4, 0]
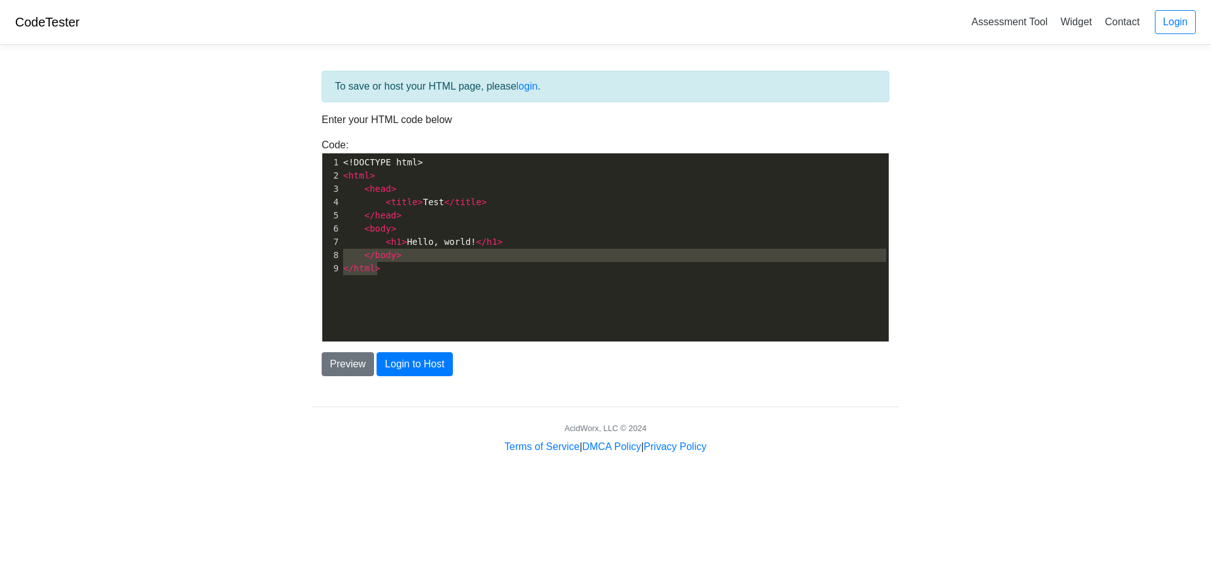
type textarea "<!DOCTYPE html> <html> <head> <title>Test</title> </head> <body> <h1>Hello, wor…"
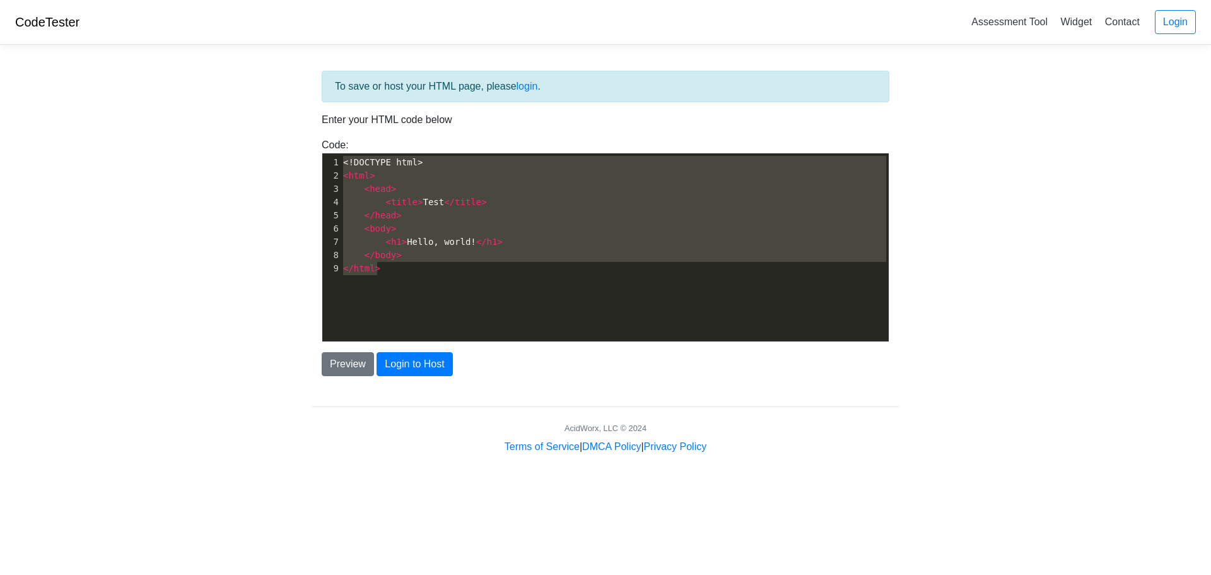
drag, startPoint x: 410, startPoint y: 273, endPoint x: 272, endPoint y: 127, distance: 200.8
click at [272, 127] on body "CodeTester Assessment Tool Widget Contact Login To save or host your HTML page,…" at bounding box center [605, 227] width 1211 height 454
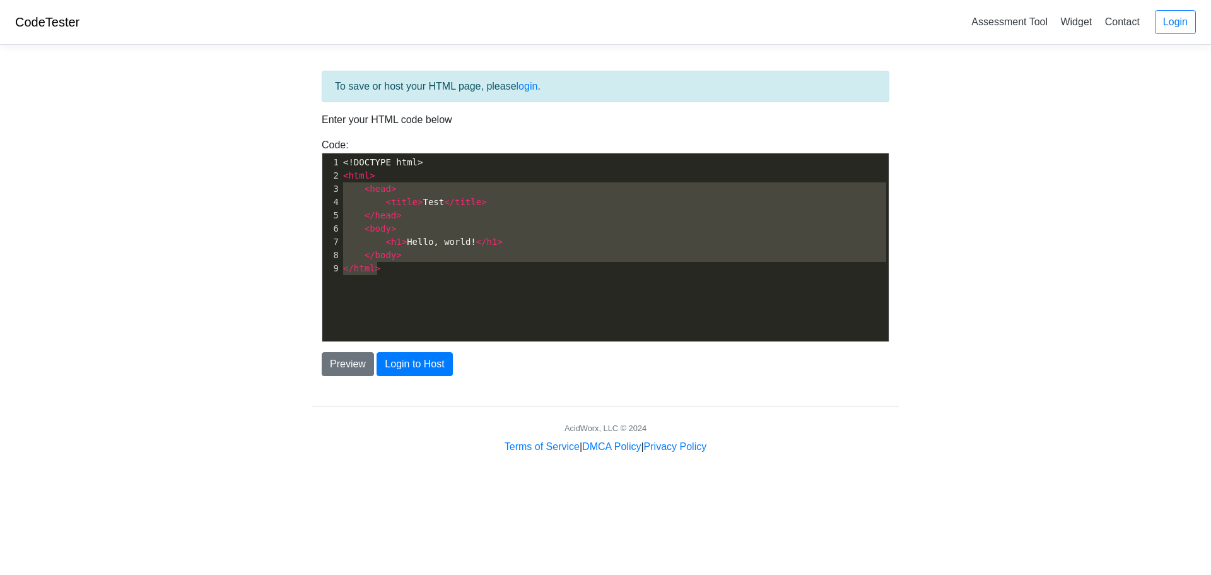
type textarea "<!DOCTYPE html> <html> <head> <title>Test</title> </head> <body> <h1>Hello, wor…"
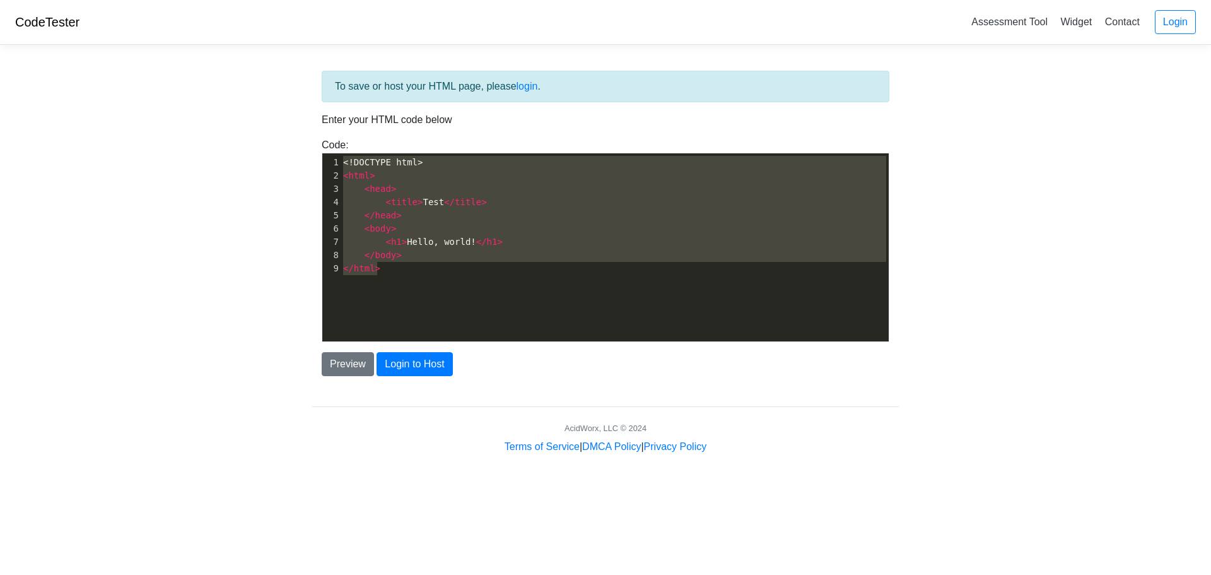
drag, startPoint x: 406, startPoint y: 276, endPoint x: 307, endPoint y: 148, distance: 161.3
click at [307, 148] on div "To save or host your HTML page, please login . Enter your HTML code below Code:…" at bounding box center [605, 254] width 605 height 399
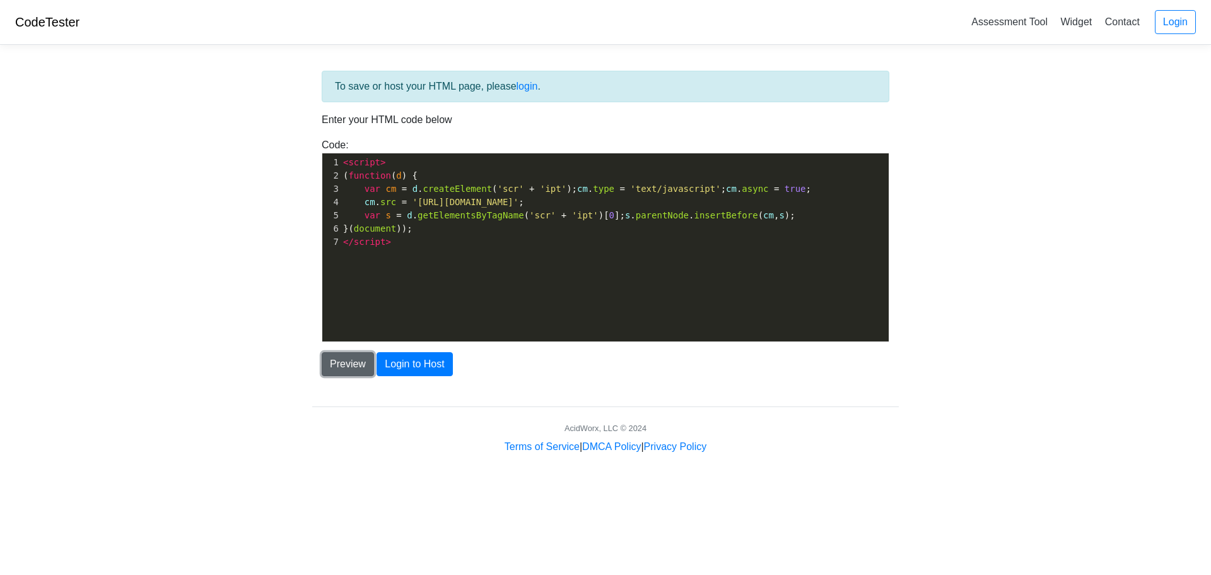
click at [351, 370] on button "Preview" at bounding box center [348, 364] width 52 height 24
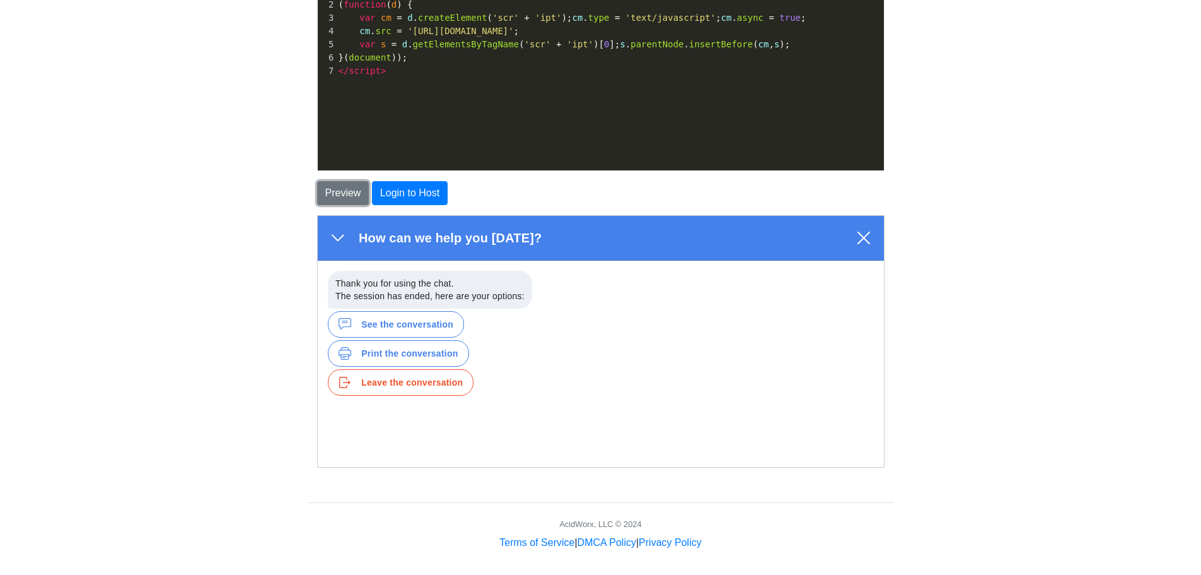
scroll to position [176, 0]
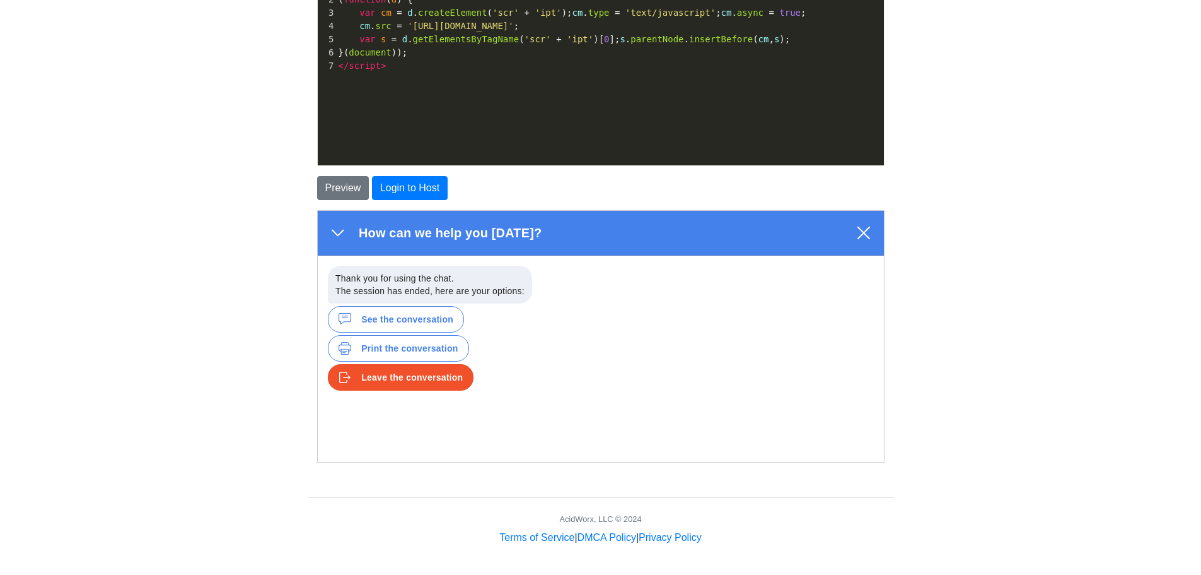
click at [383, 372] on div "Leave the conversation" at bounding box center [411, 376] width 102 height 13
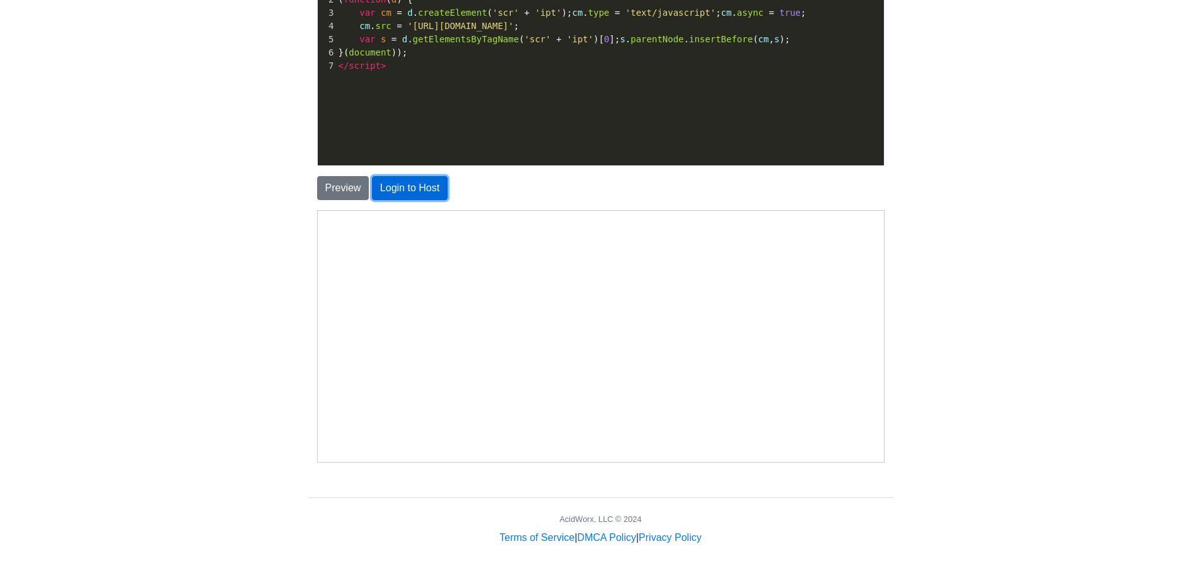
click at [395, 189] on button "Login to Host" at bounding box center [410, 188] width 76 height 24
